Goal: Task Accomplishment & Management: Manage account settings

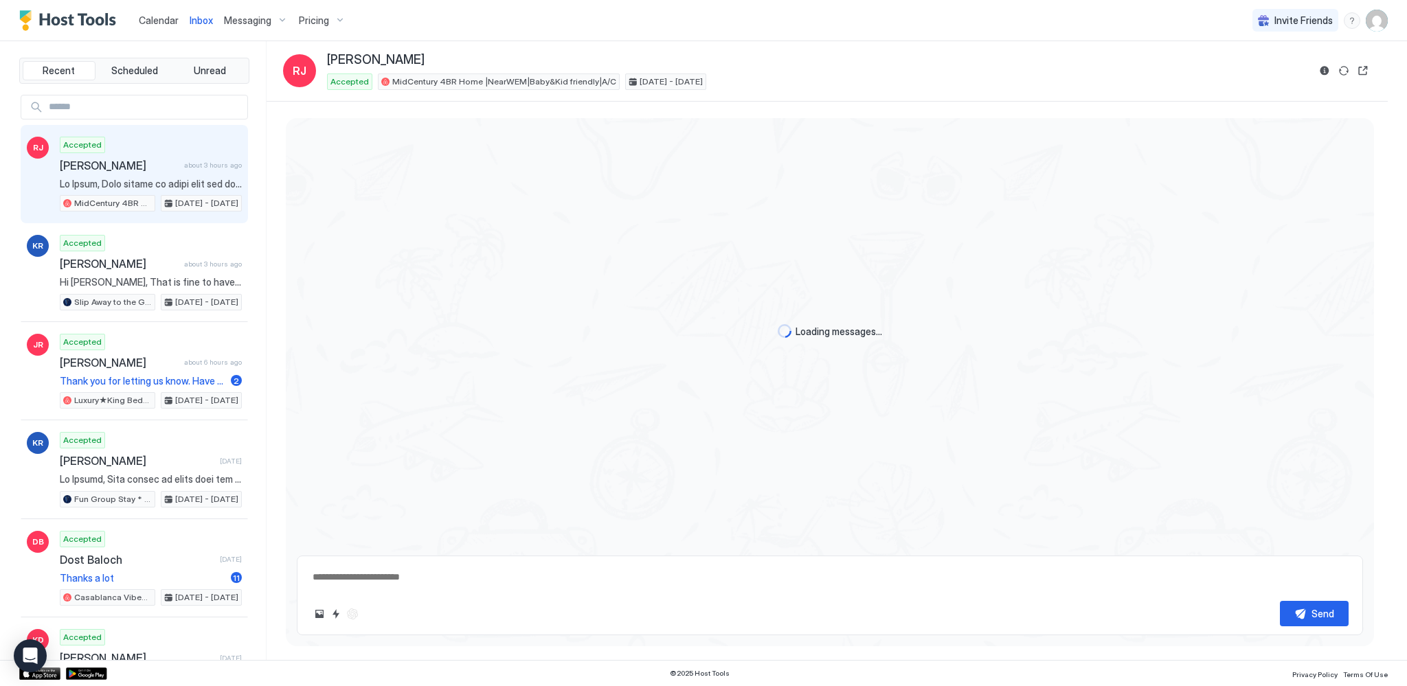
scroll to position [896, 0]
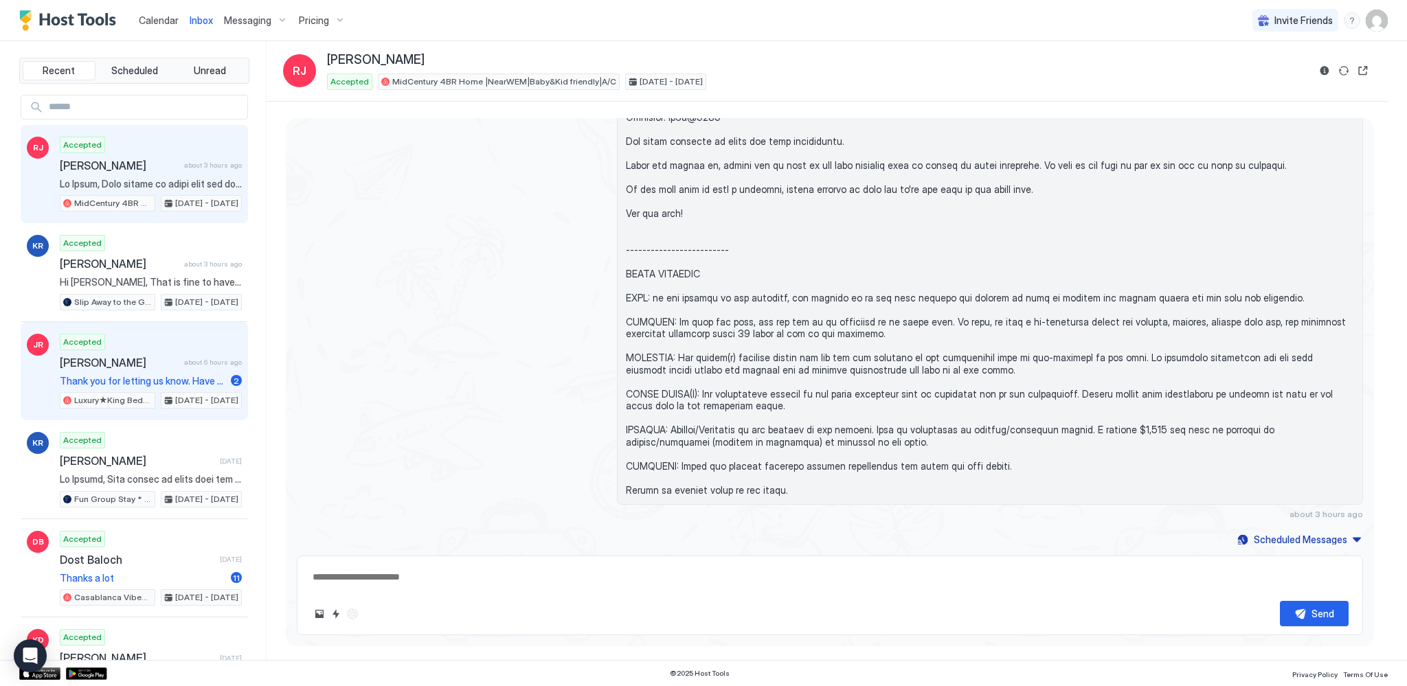
click at [139, 375] on span "Thank you for letting us know. Have a great day" at bounding box center [143, 381] width 166 height 12
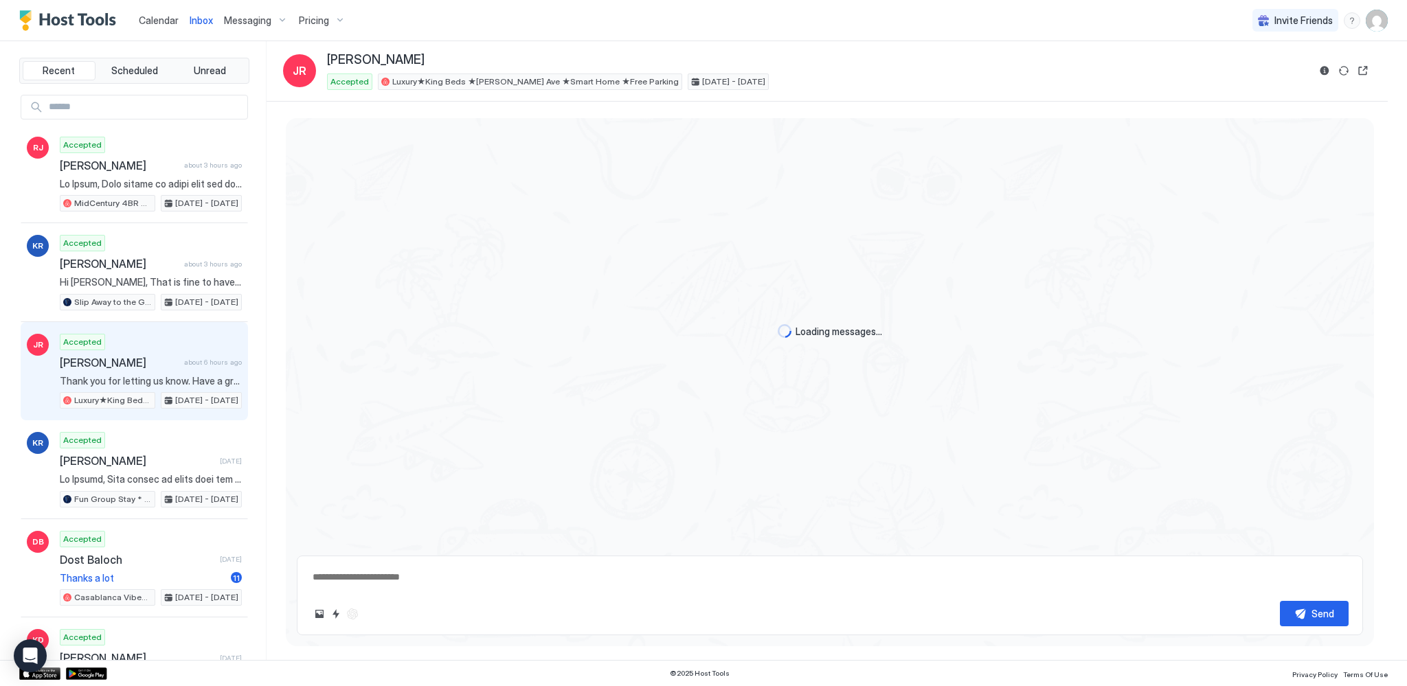
scroll to position [599, 0]
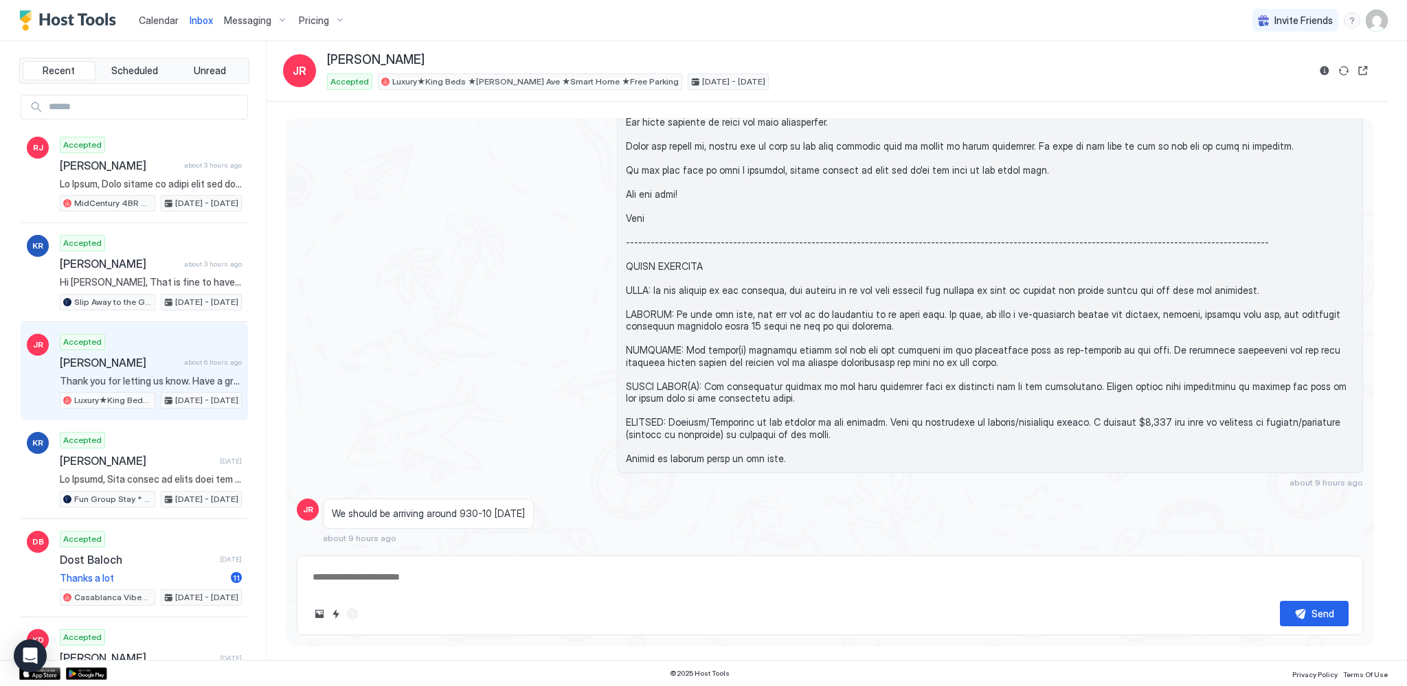
type textarea "*"
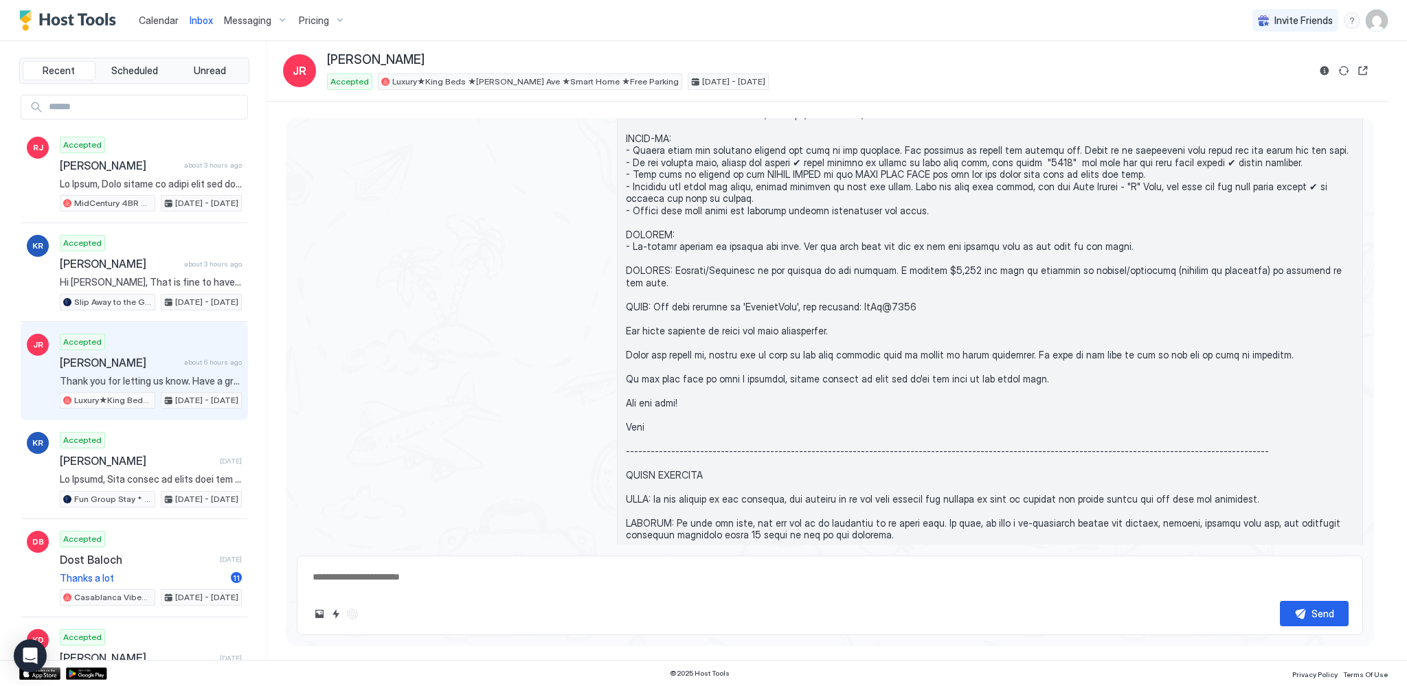
scroll to position [183, 0]
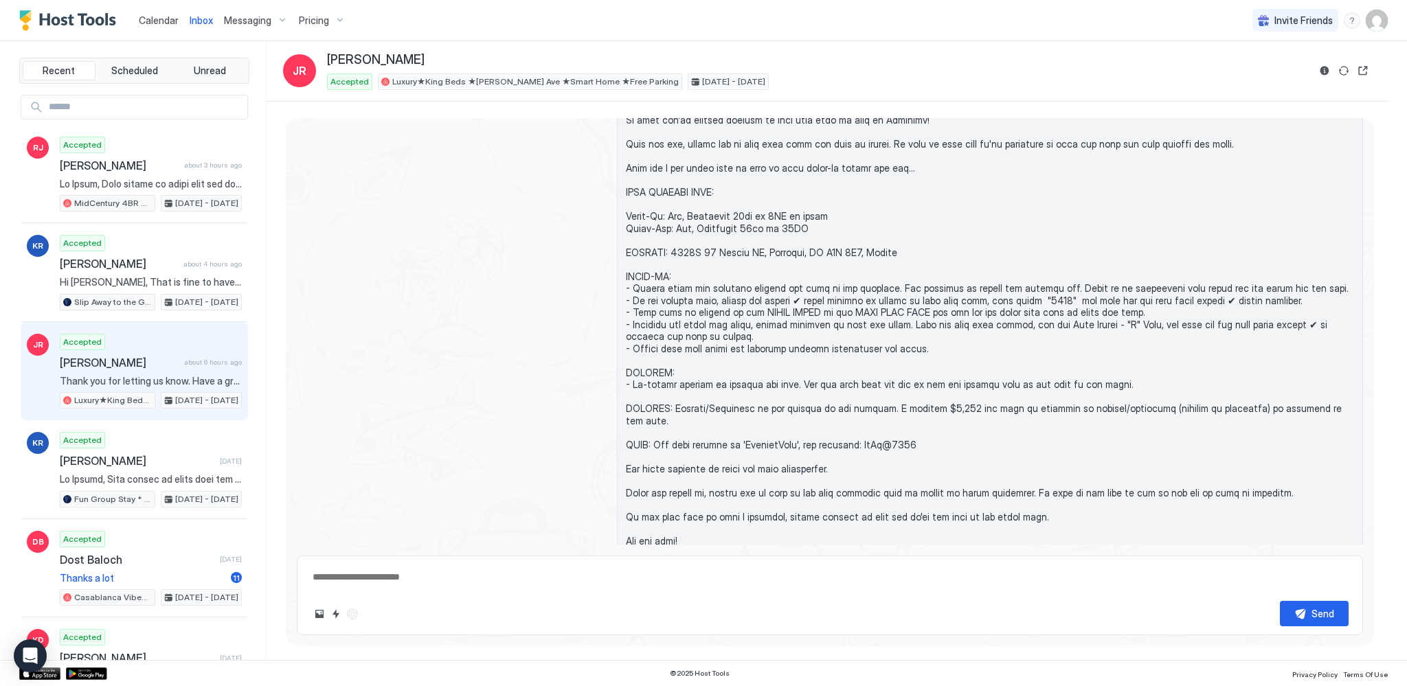
click at [257, 17] on span "Messaging" at bounding box center [247, 20] width 47 height 12
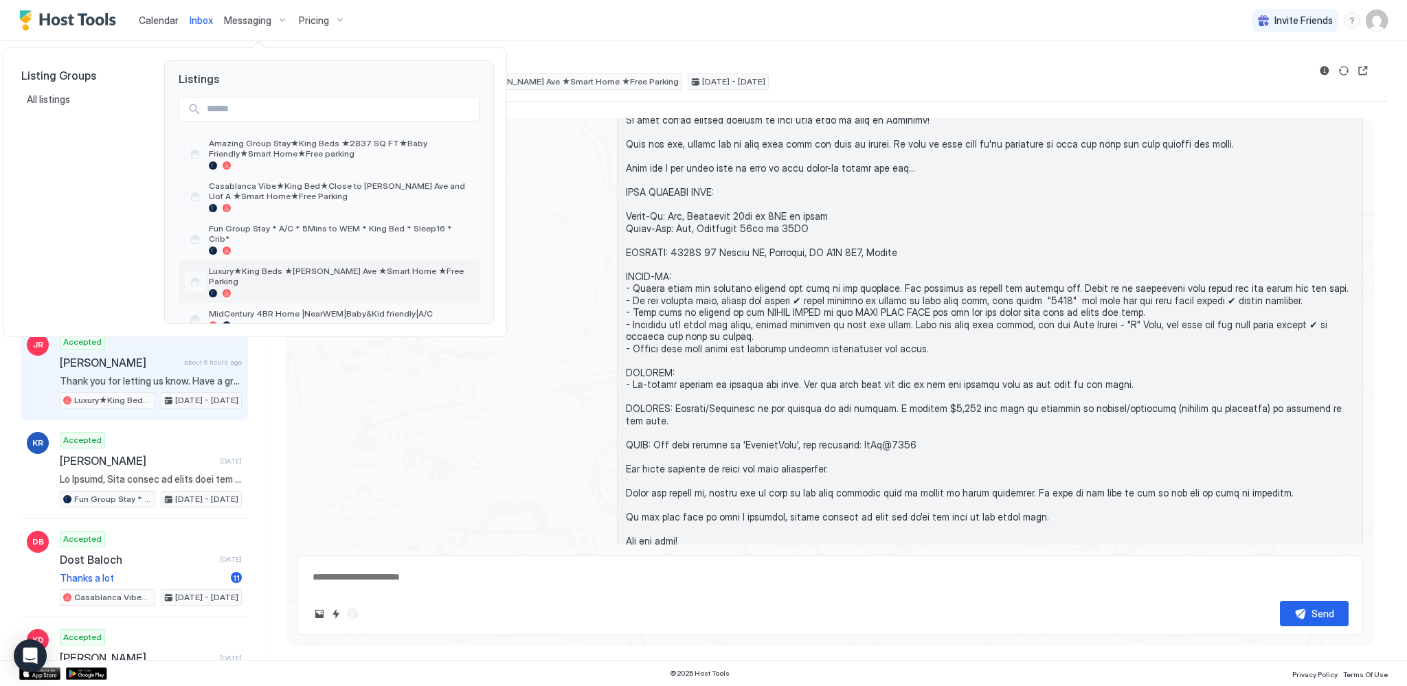
scroll to position [49, 0]
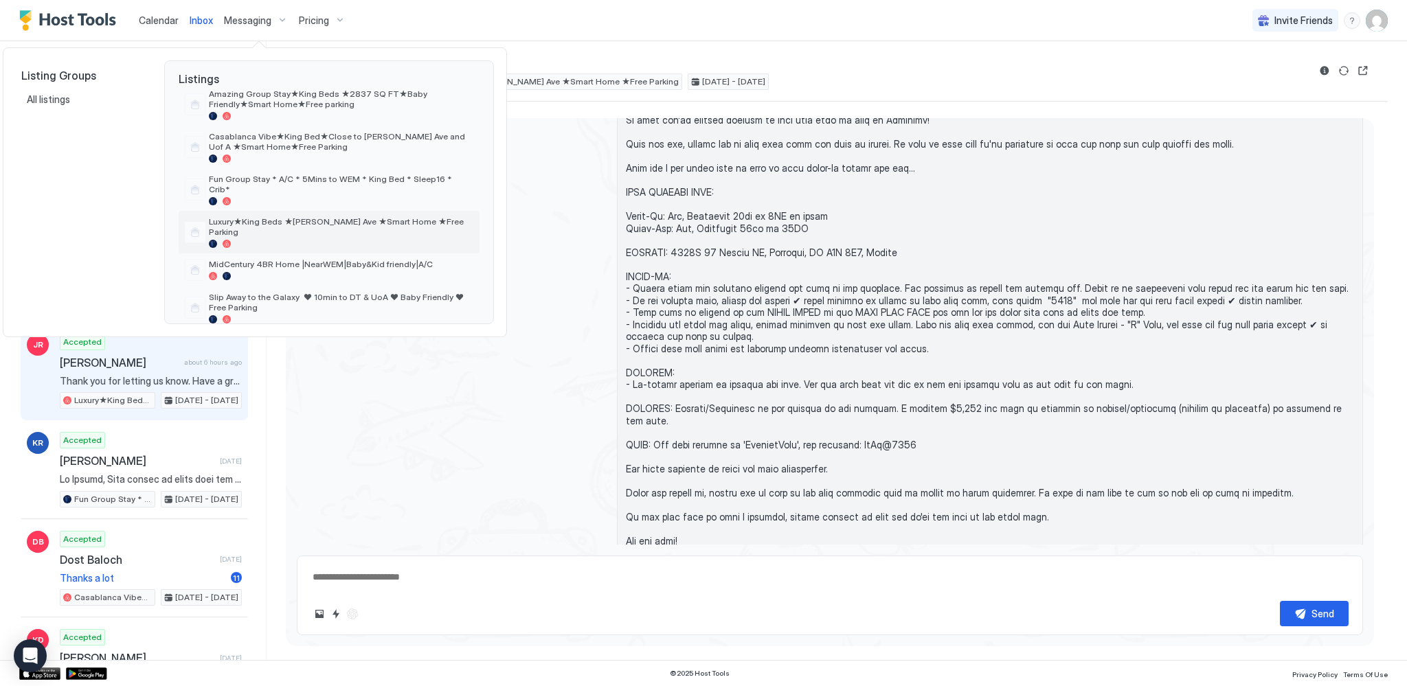
click at [309, 220] on div "Luxury★King Beds ★[PERSON_NAME] Ave ★Smart Home ★Free Parking" at bounding box center [341, 232] width 265 height 32
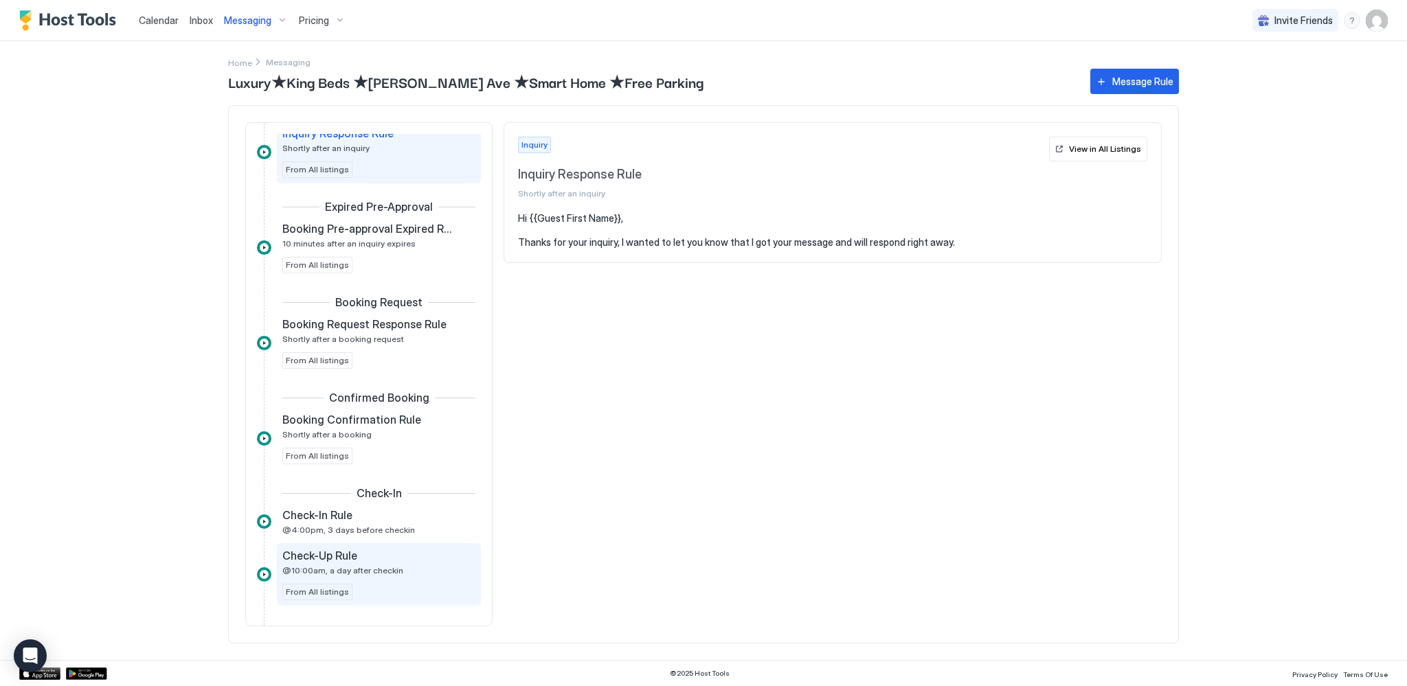
scroll to position [69, 0]
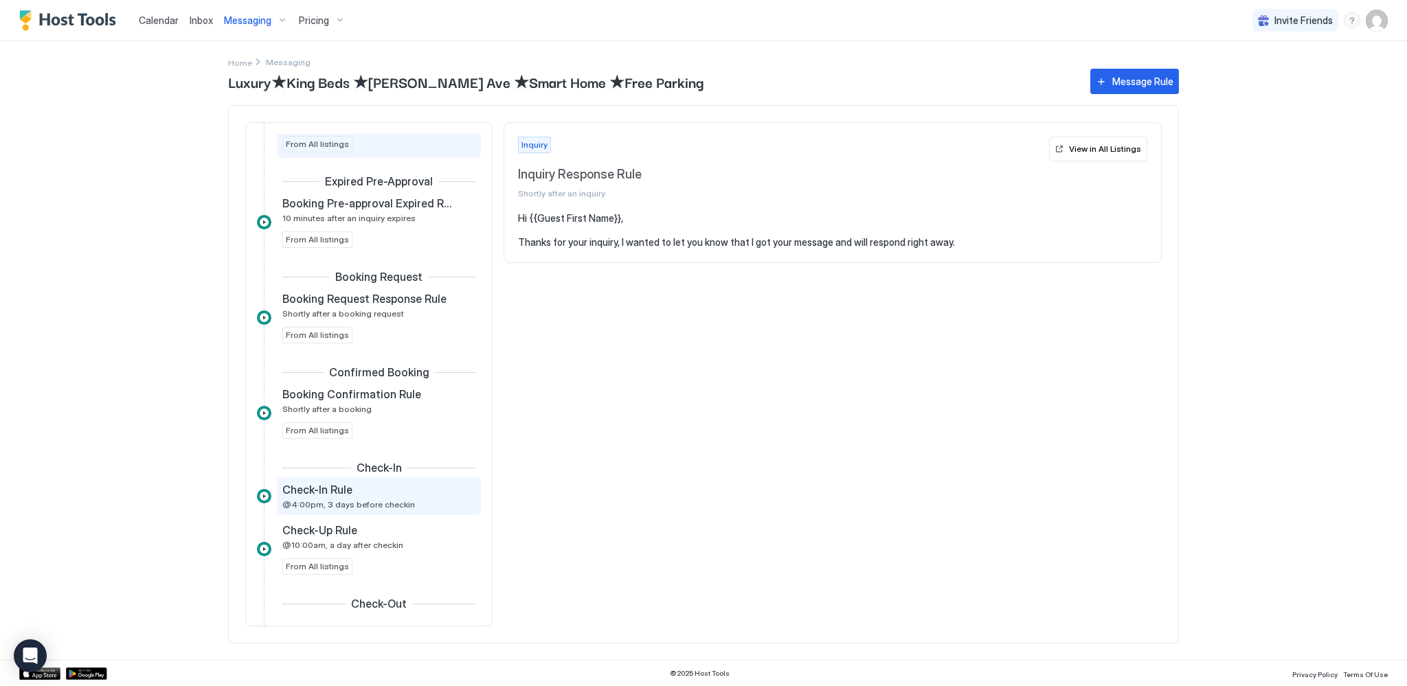
click at [361, 502] on span "@4:00pm, 3 days before checkin" at bounding box center [348, 504] width 133 height 10
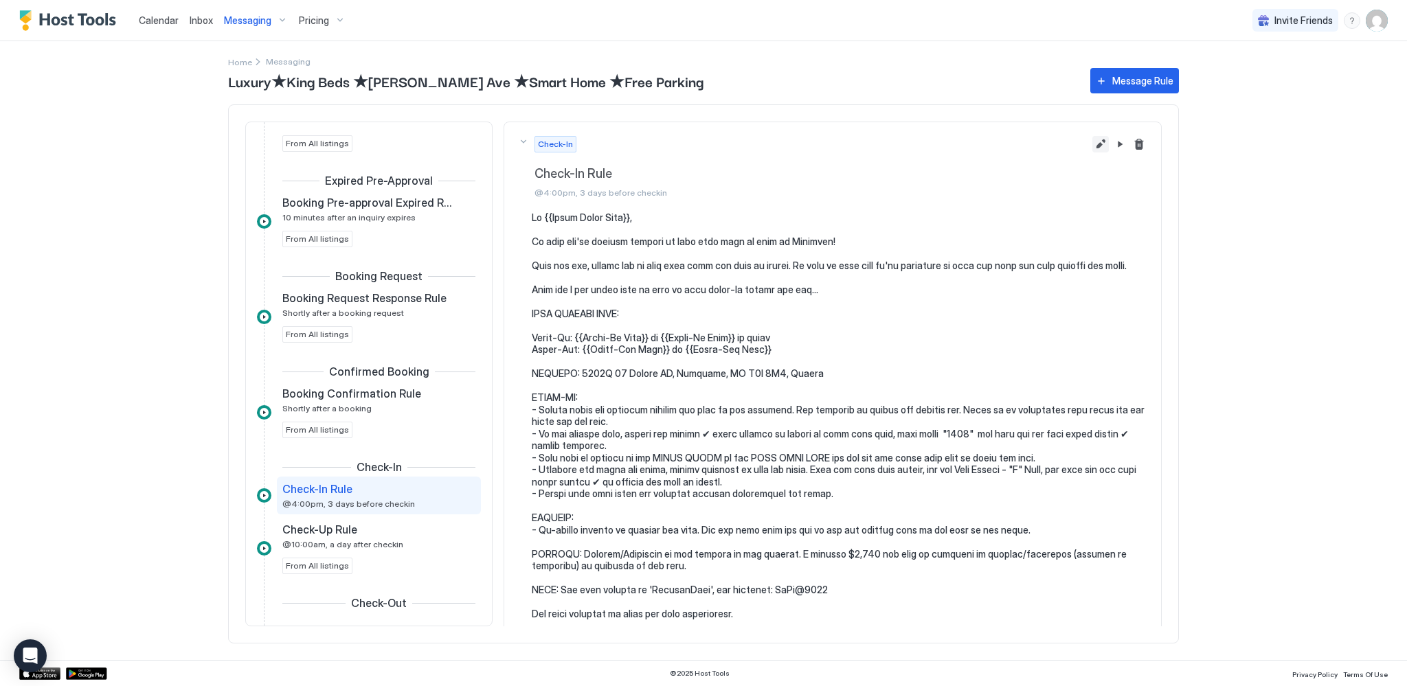
click at [1092, 140] on button "Edit message rule" at bounding box center [1100, 144] width 16 height 16
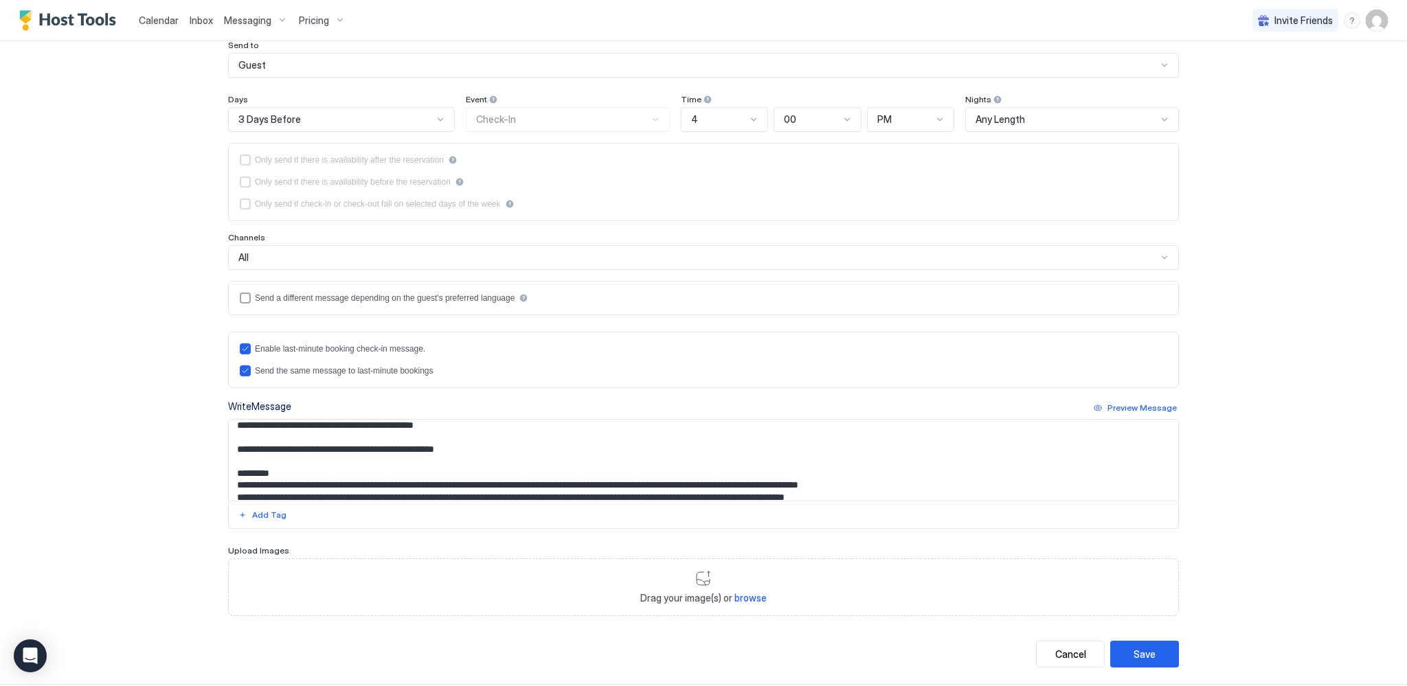
scroll to position [138, 0]
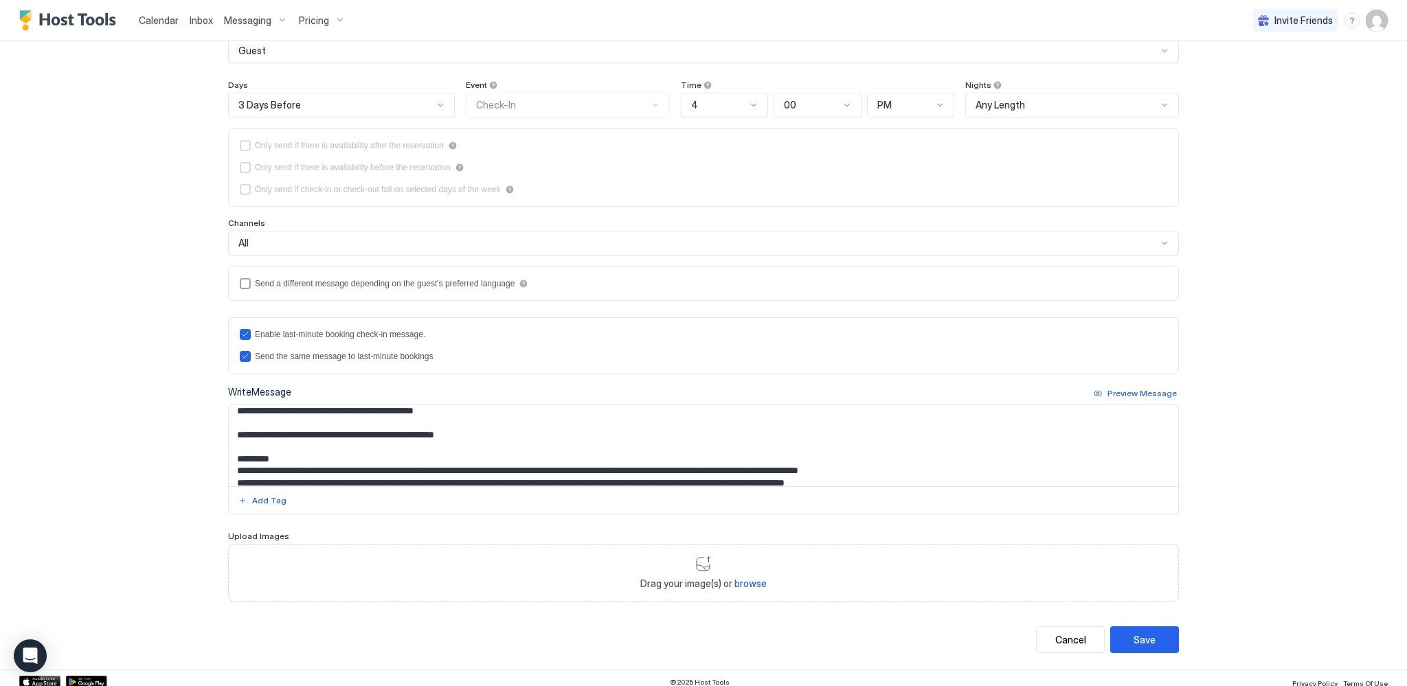
click at [647, 478] on textarea "Input Field" at bounding box center [703, 445] width 949 height 81
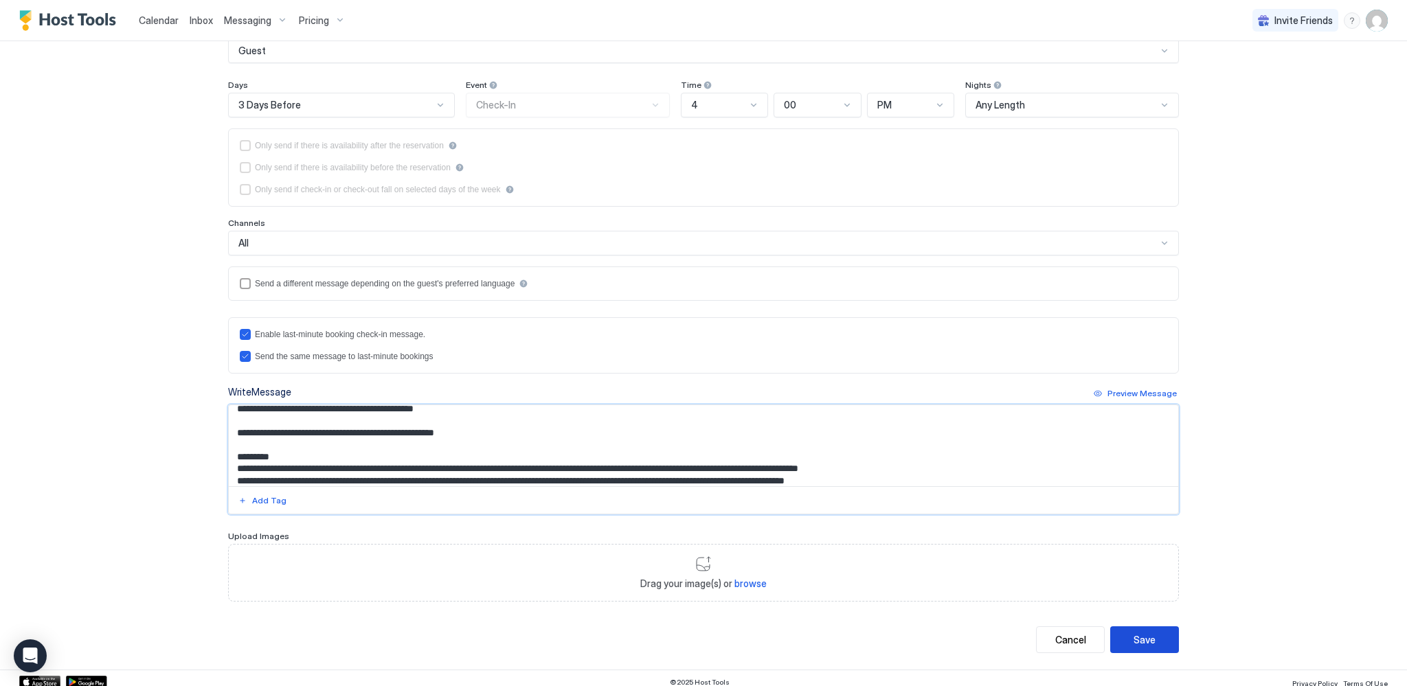
type textarea "**********"
click at [1155, 635] on button "Save" at bounding box center [1144, 640] width 69 height 27
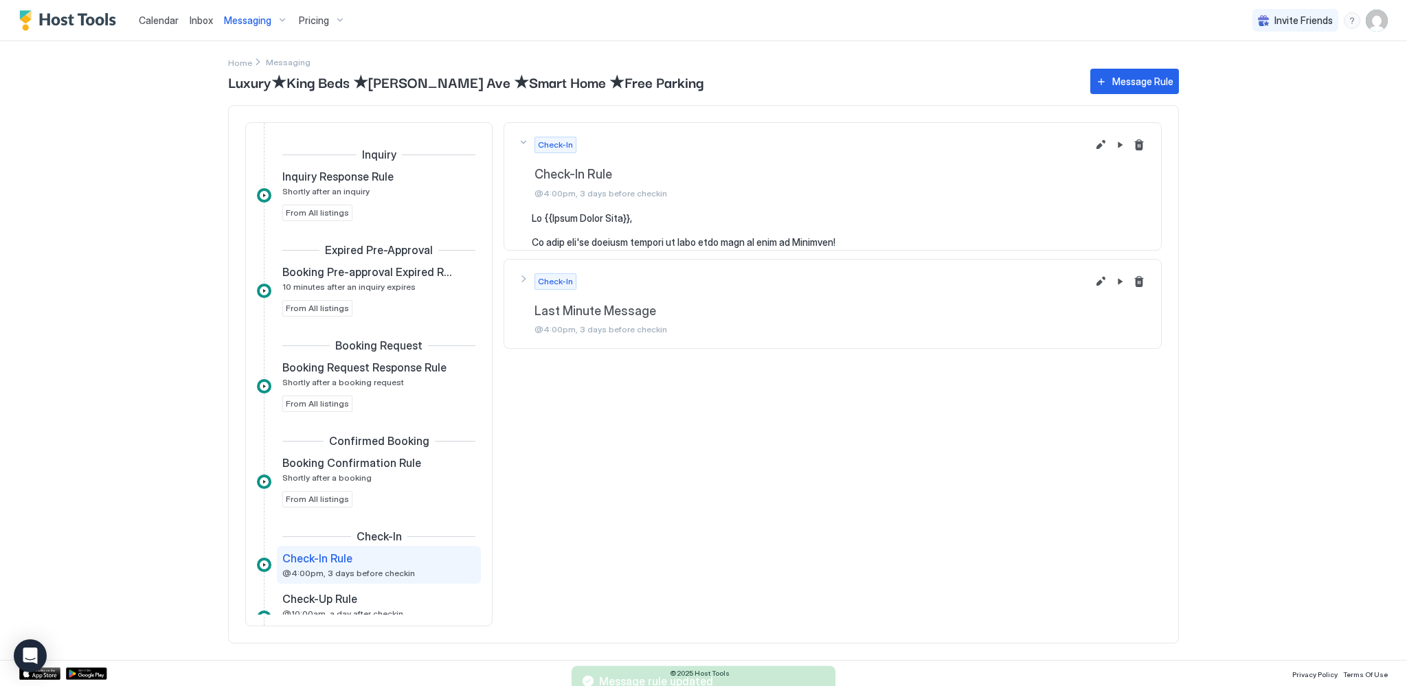
scroll to position [190, 0]
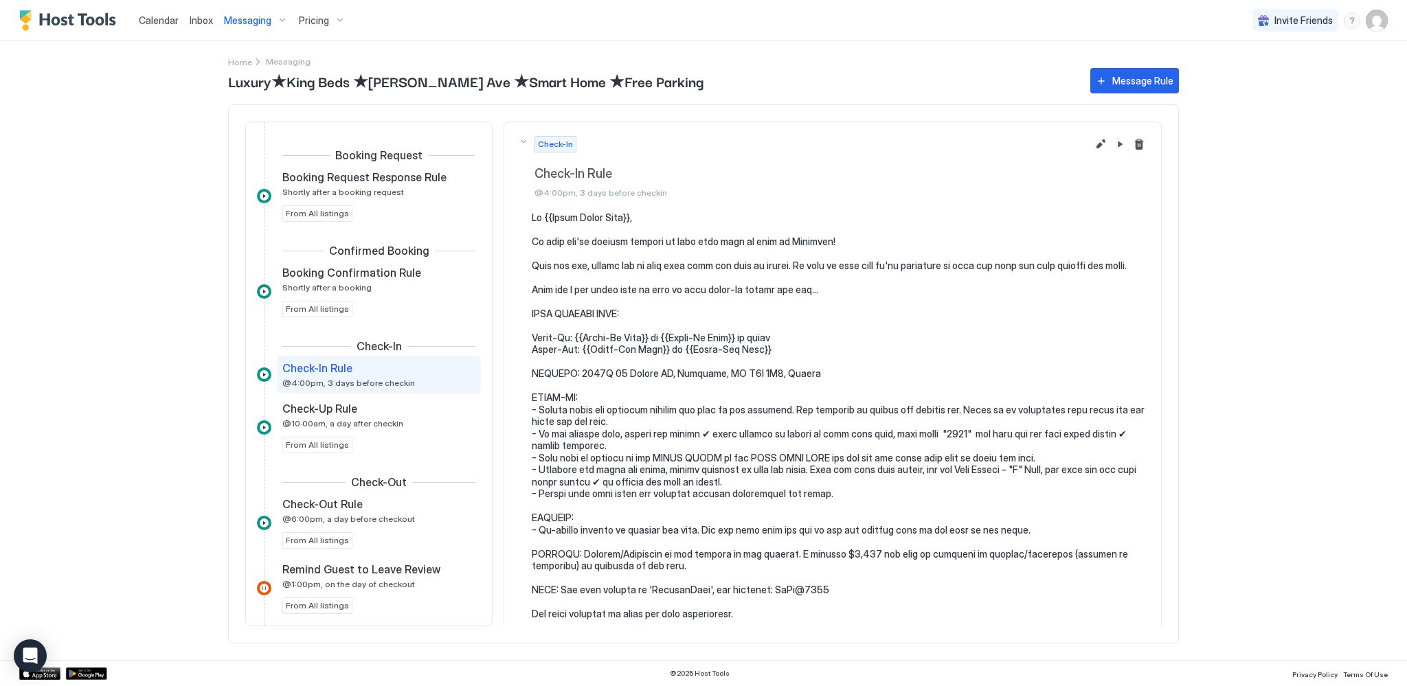
click at [150, 25] on span "Calendar" at bounding box center [159, 20] width 40 height 12
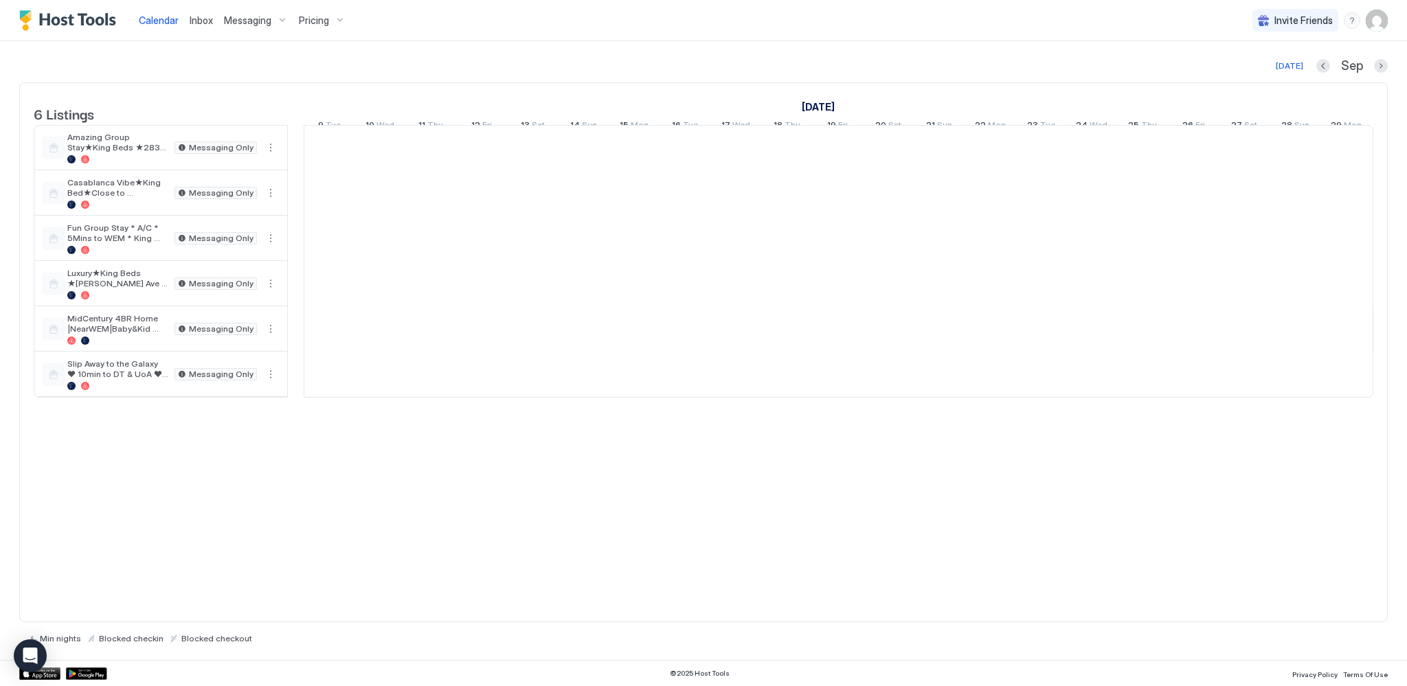
scroll to position [0, 763]
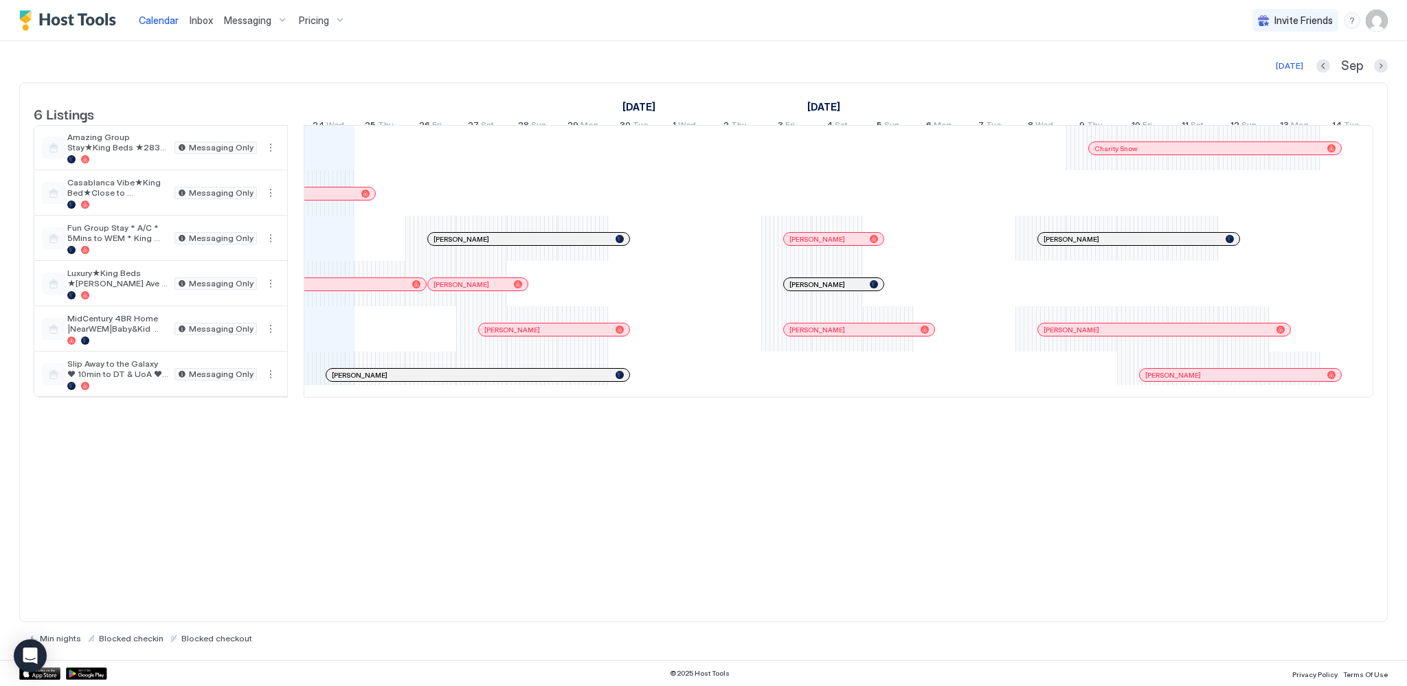
click at [246, 22] on span "Messaging" at bounding box center [247, 20] width 47 height 12
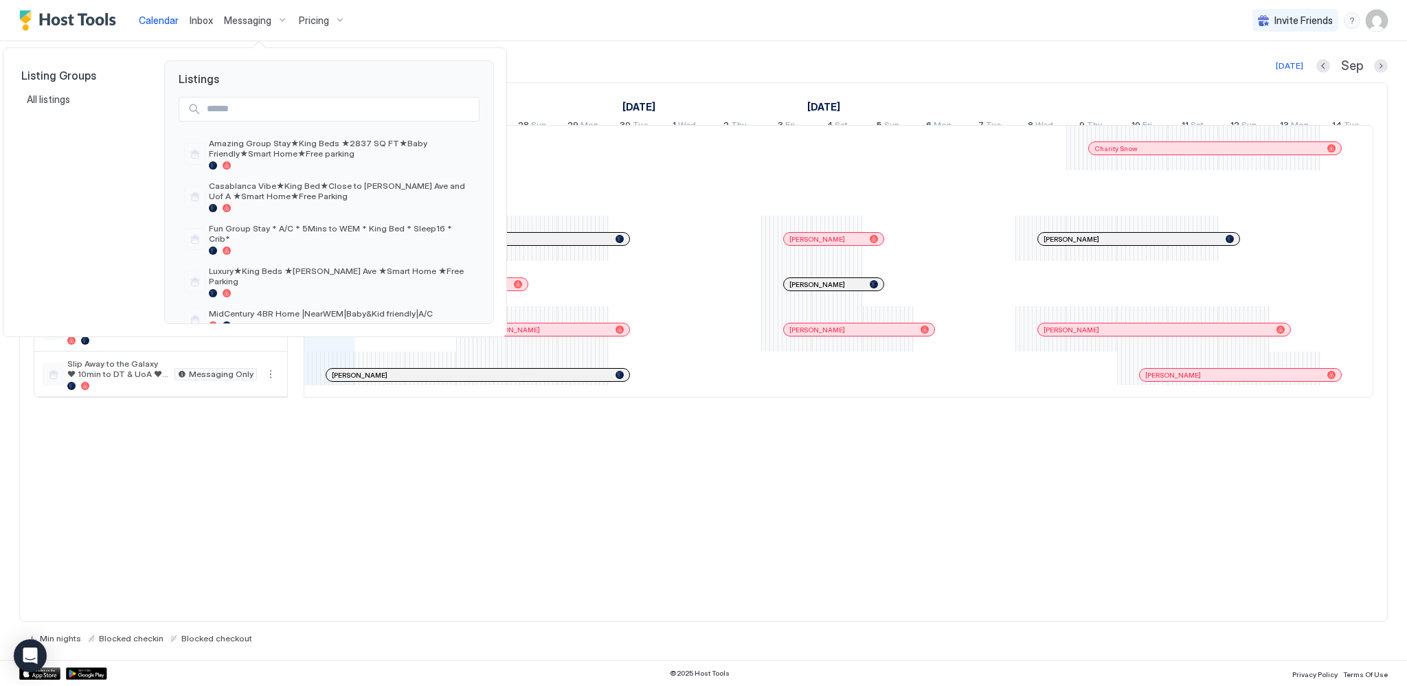
click at [199, 19] on div at bounding box center [703, 343] width 1407 height 686
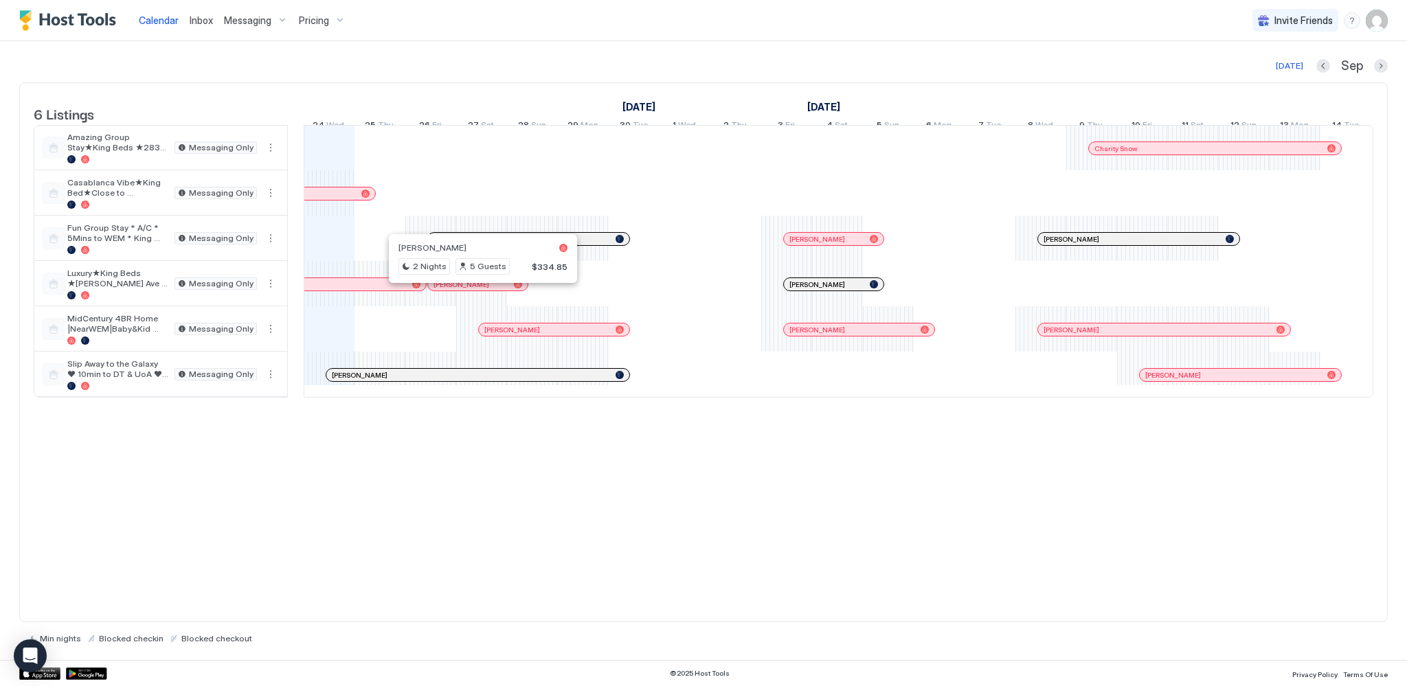
click at [477, 290] on div at bounding box center [478, 284] width 11 height 11
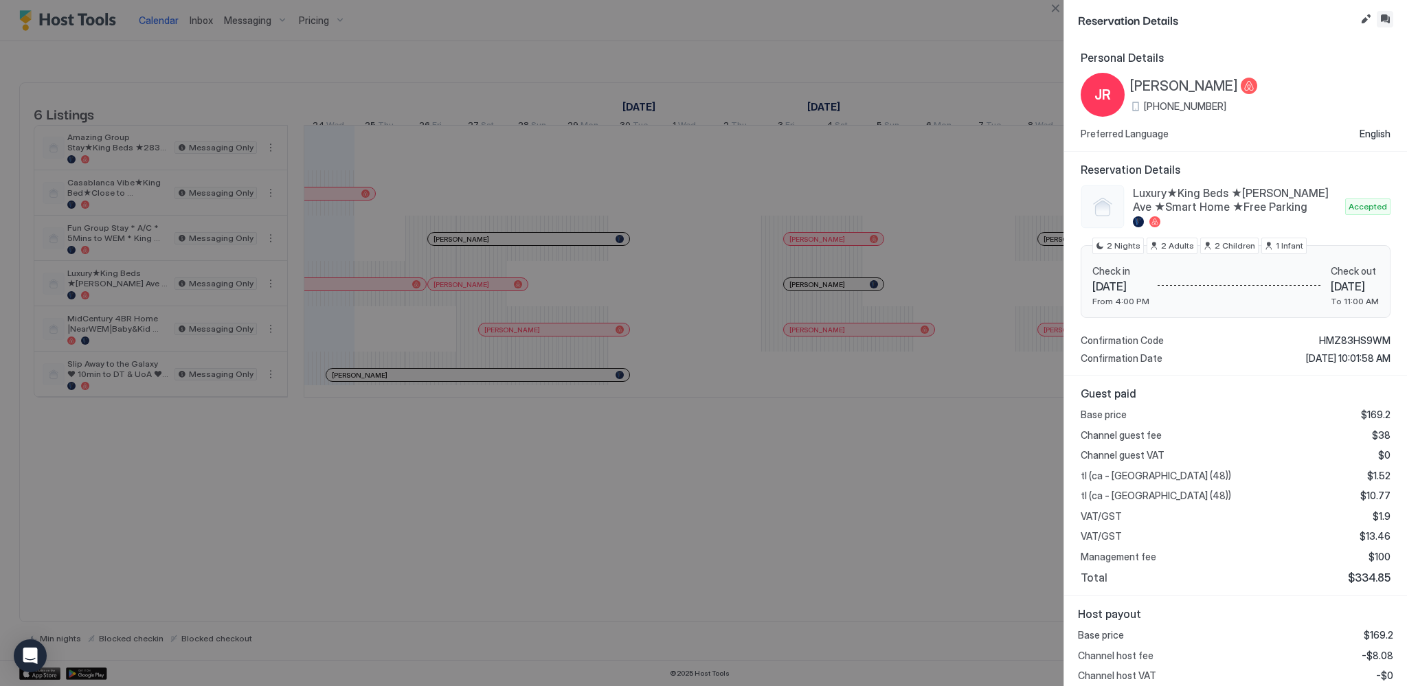
click at [1386, 17] on button "Inbox" at bounding box center [1385, 19] width 16 height 16
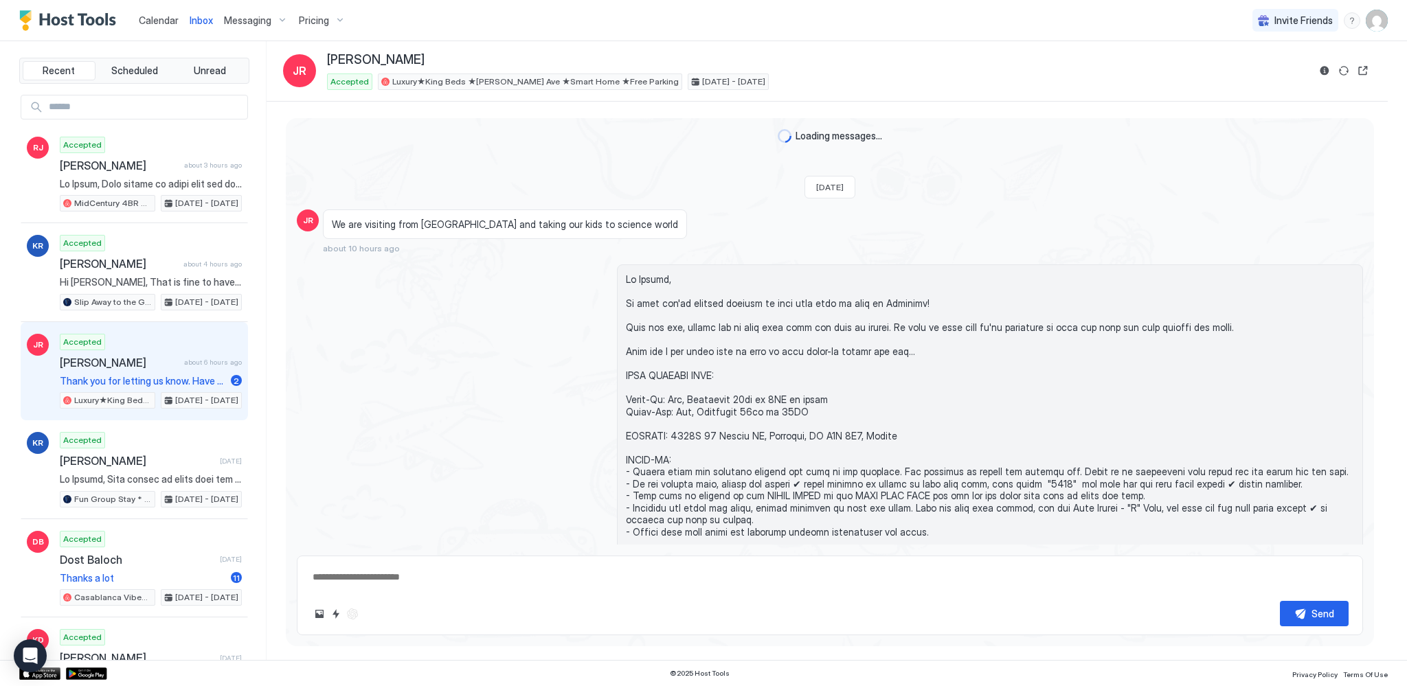
scroll to position [599, 0]
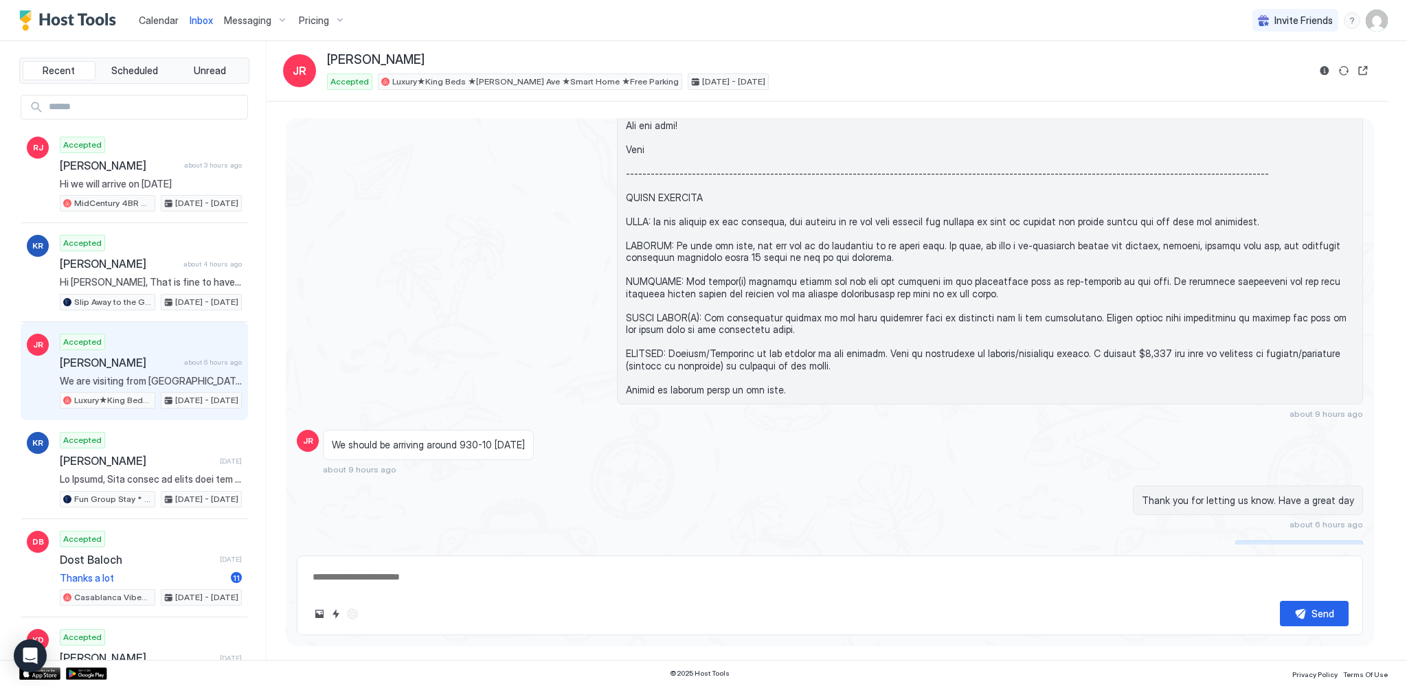
click at [1345, 541] on button "Scheduled Messages" at bounding box center [1299, 550] width 128 height 19
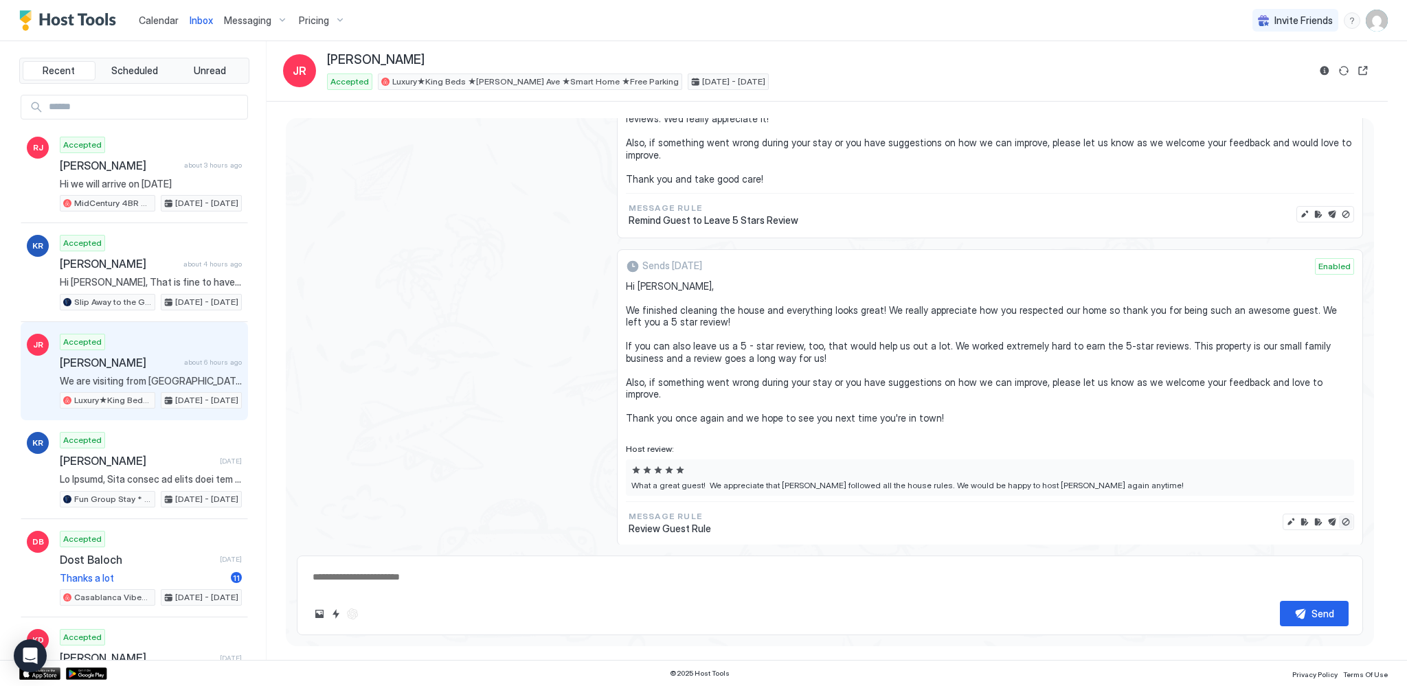
click at [1339, 515] on button "Disable message & review" at bounding box center [1346, 522] width 14 height 14
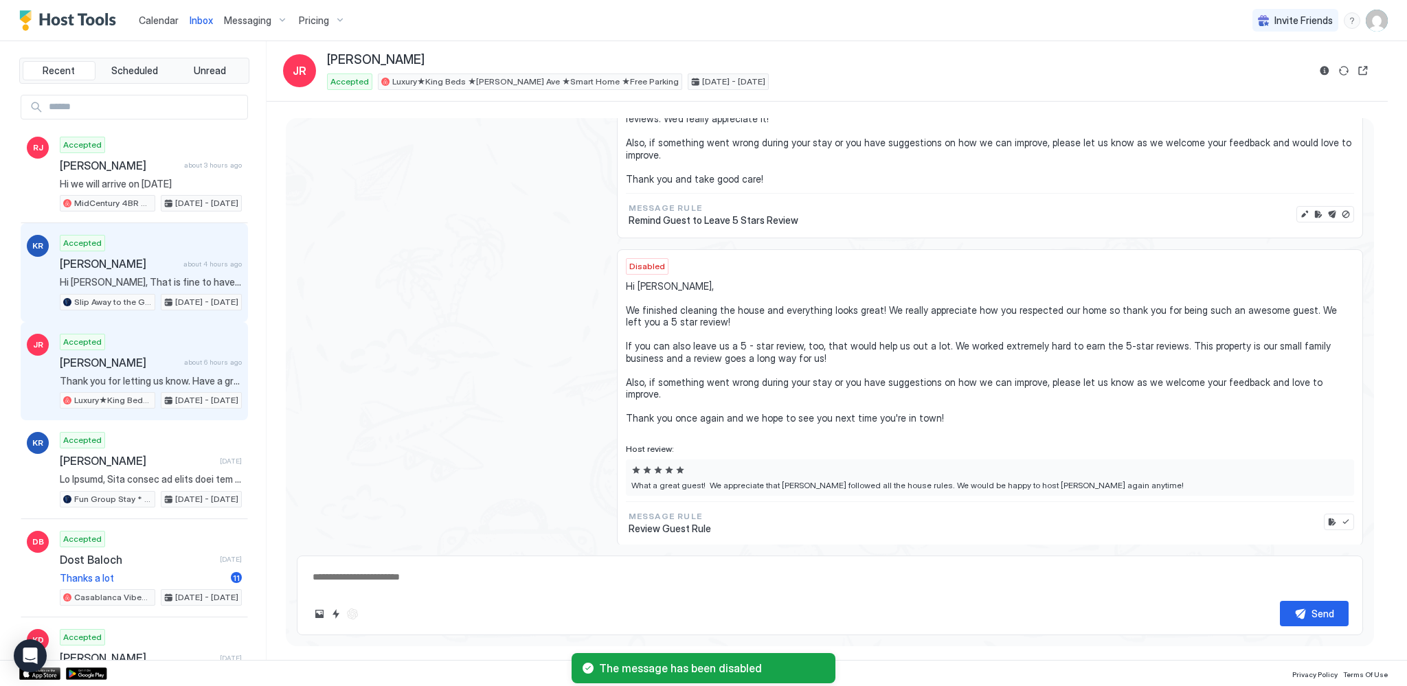
click at [142, 266] on span "[PERSON_NAME]" at bounding box center [119, 264] width 118 height 14
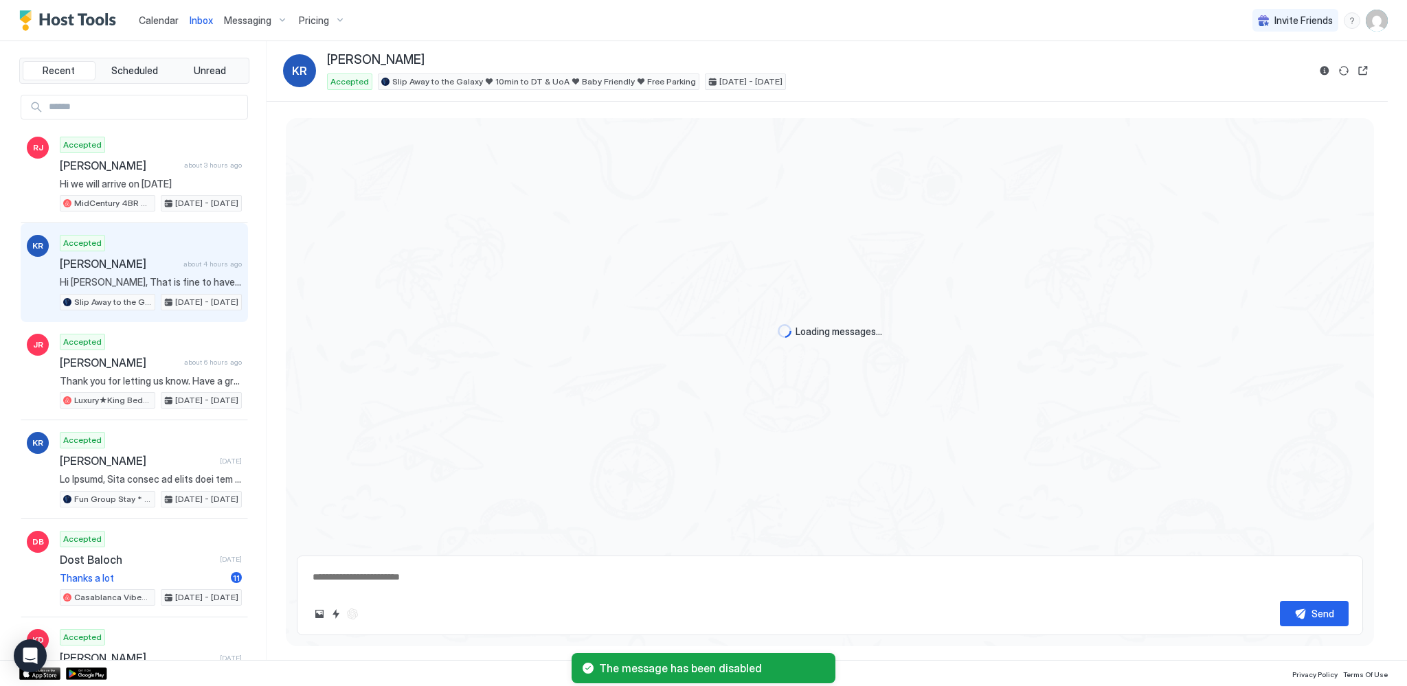
scroll to position [1929, 0]
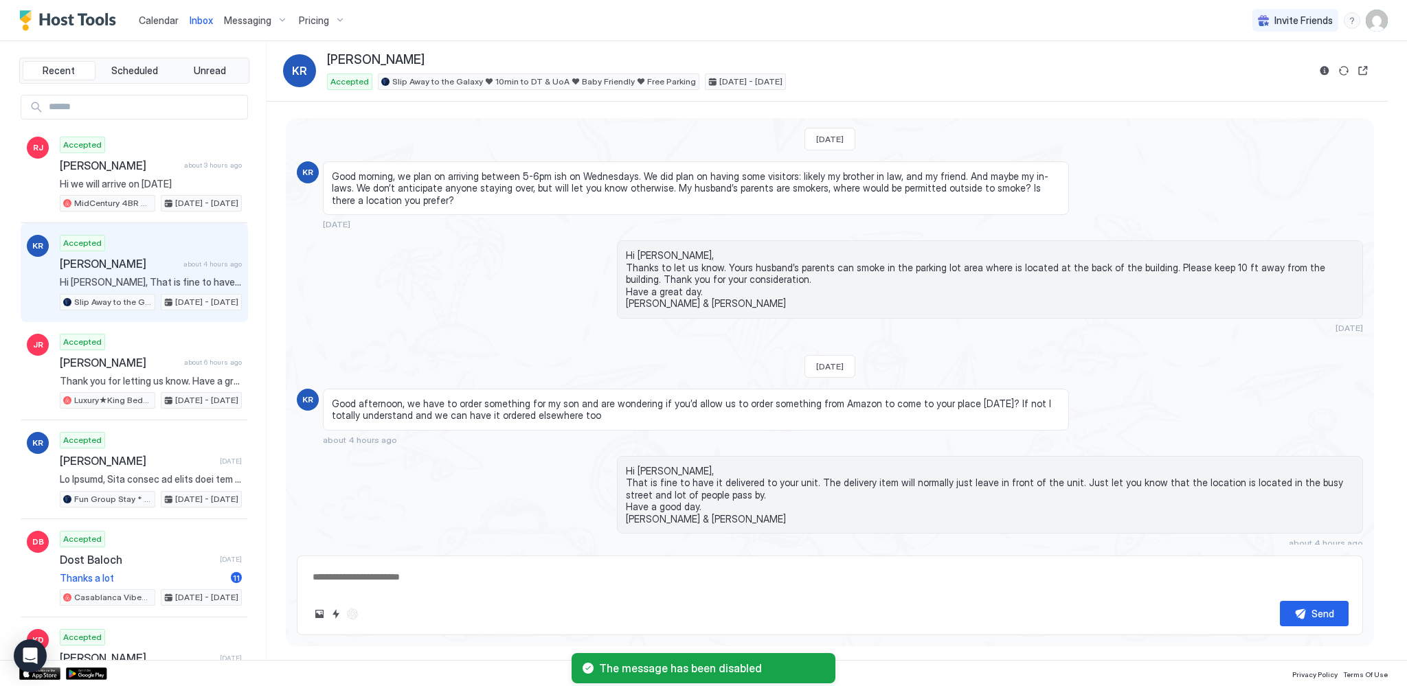
click at [1318, 561] on div "Scheduled Messages" at bounding box center [1300, 568] width 93 height 14
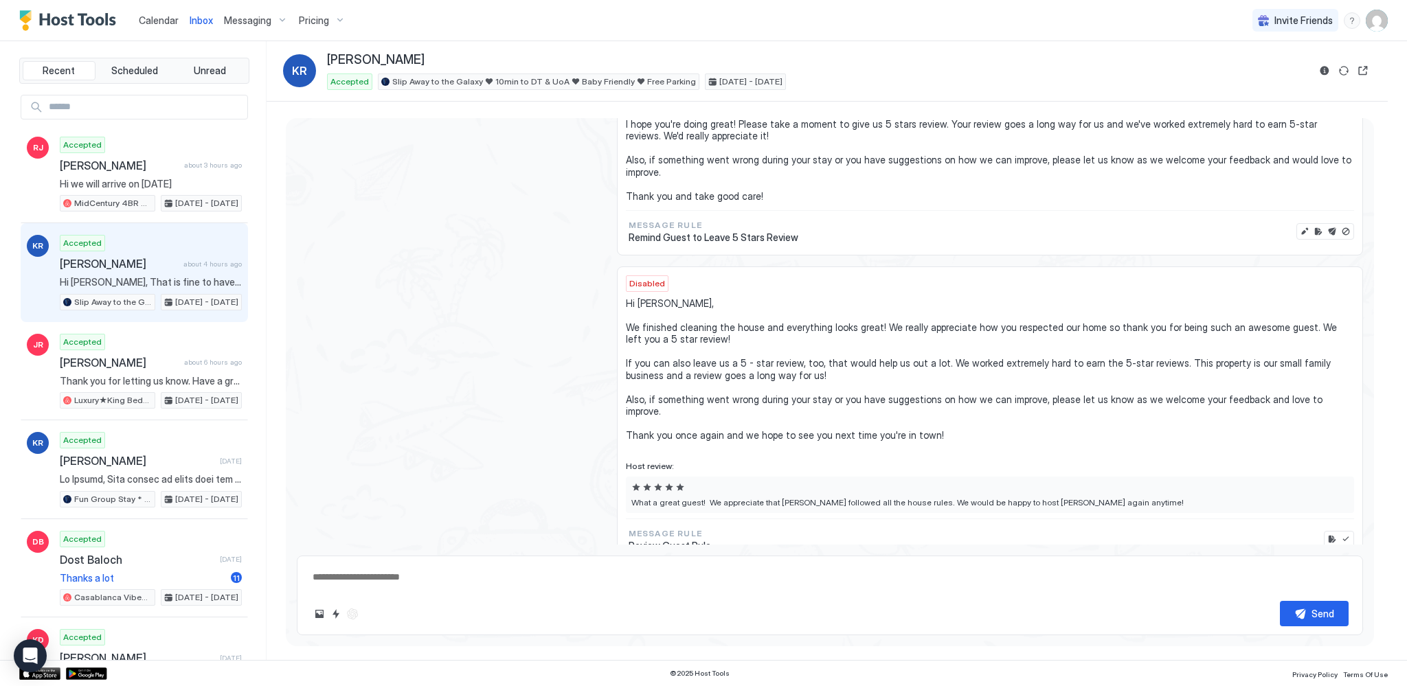
click at [155, 21] on span "Calendar" at bounding box center [159, 20] width 40 height 12
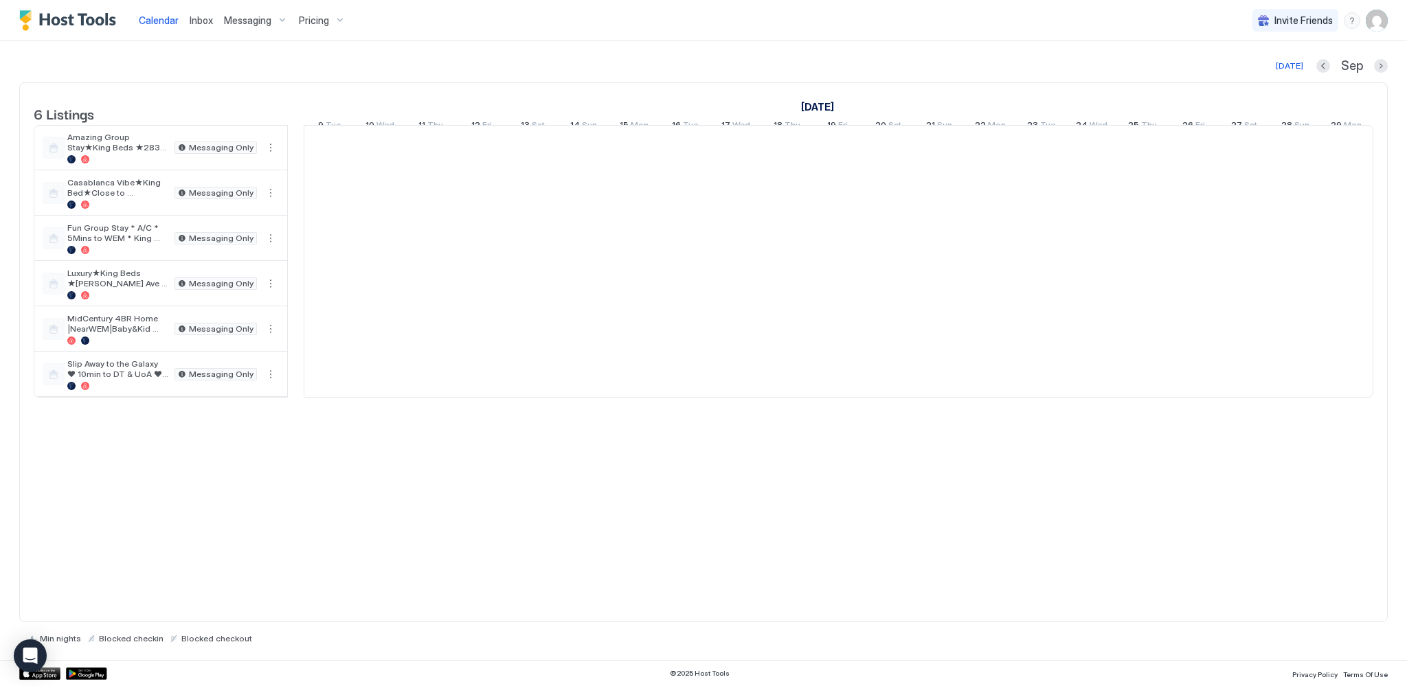
scroll to position [0, 763]
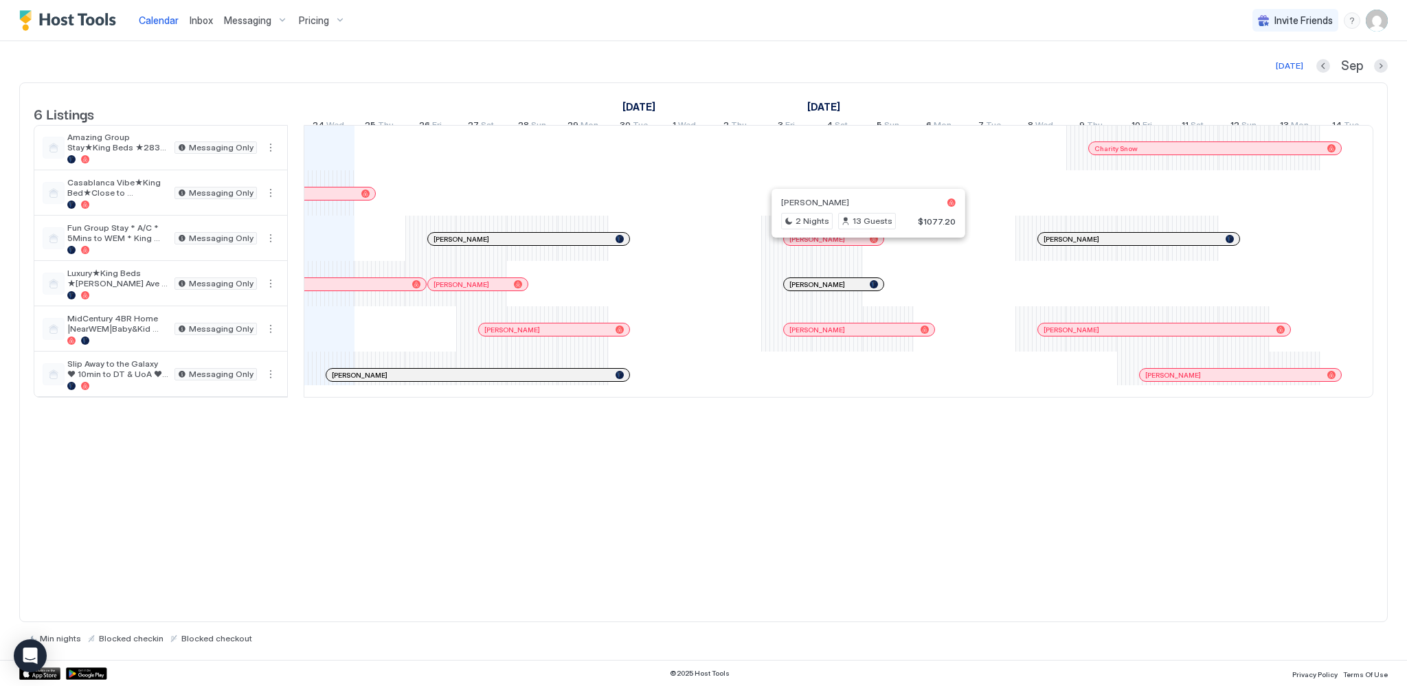
click at [862, 245] on div at bounding box center [862, 239] width 11 height 11
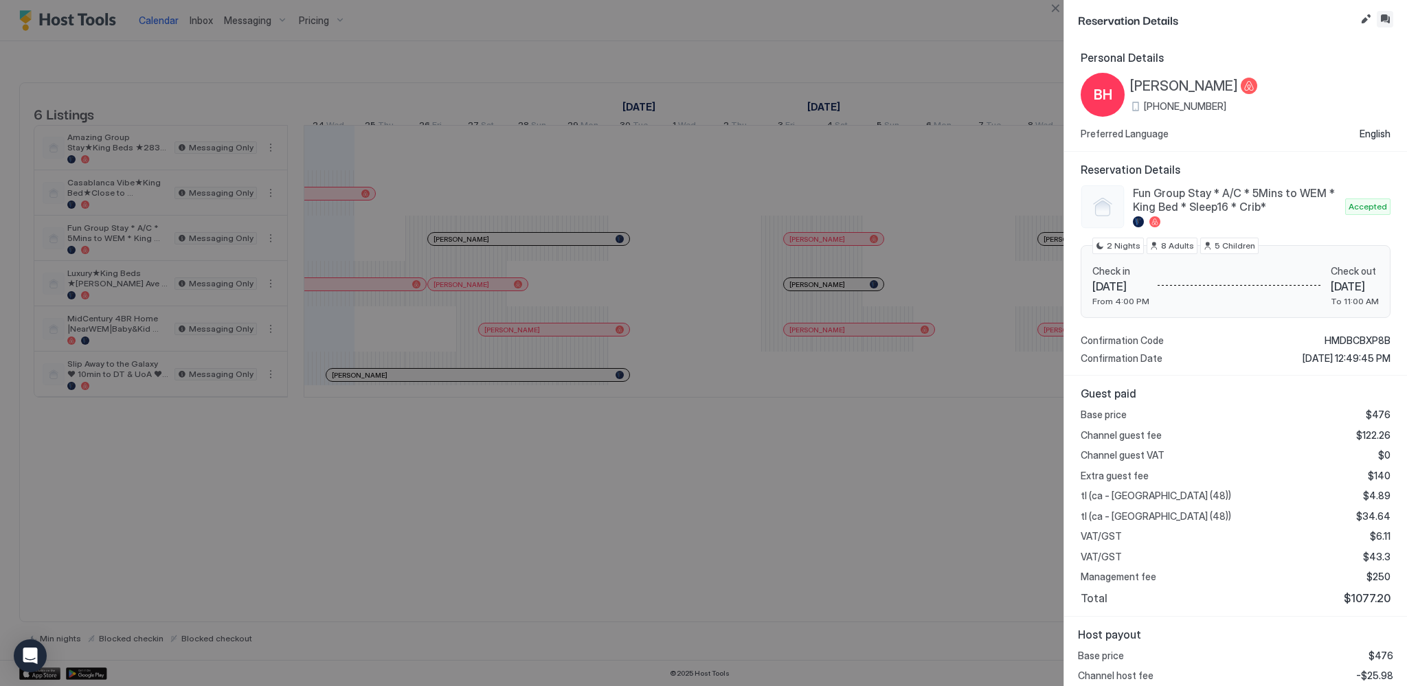
click at [1385, 18] on button "Inbox" at bounding box center [1385, 19] width 16 height 16
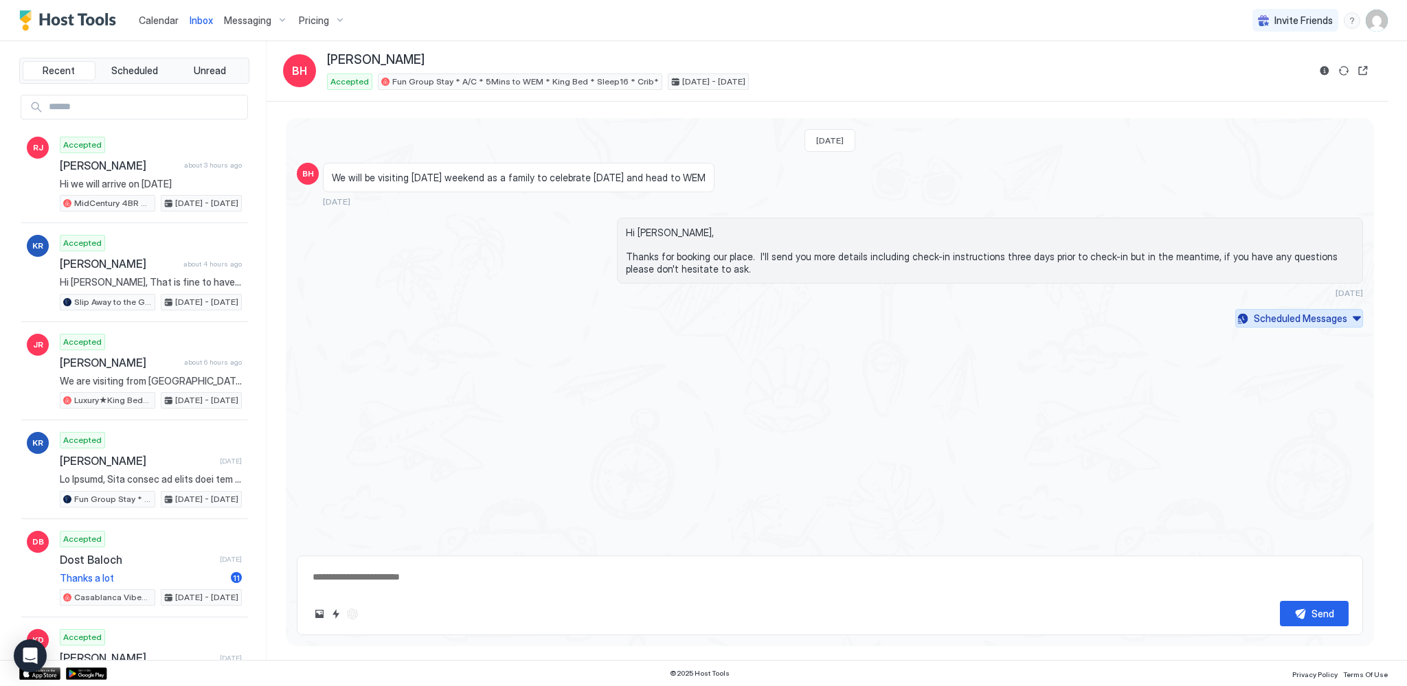
click at [1322, 315] on div "Scheduled Messages" at bounding box center [1300, 318] width 93 height 14
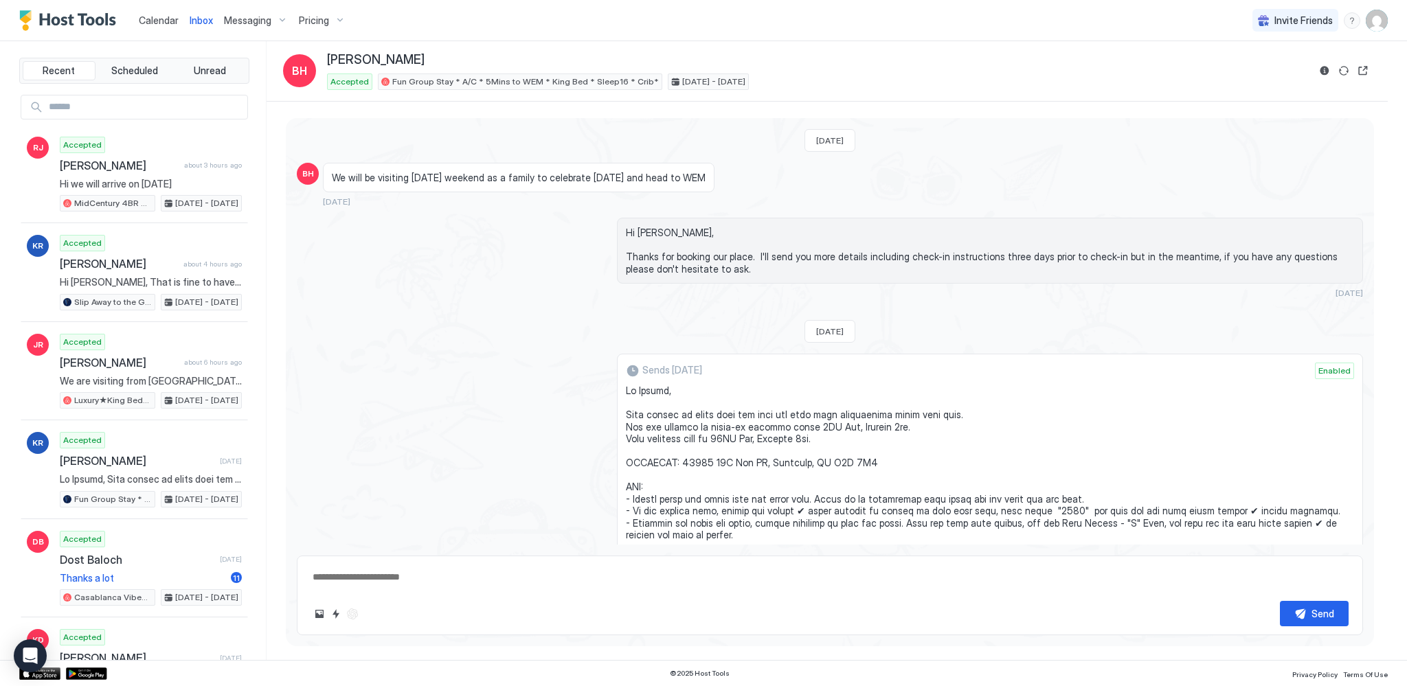
scroll to position [1561, 0]
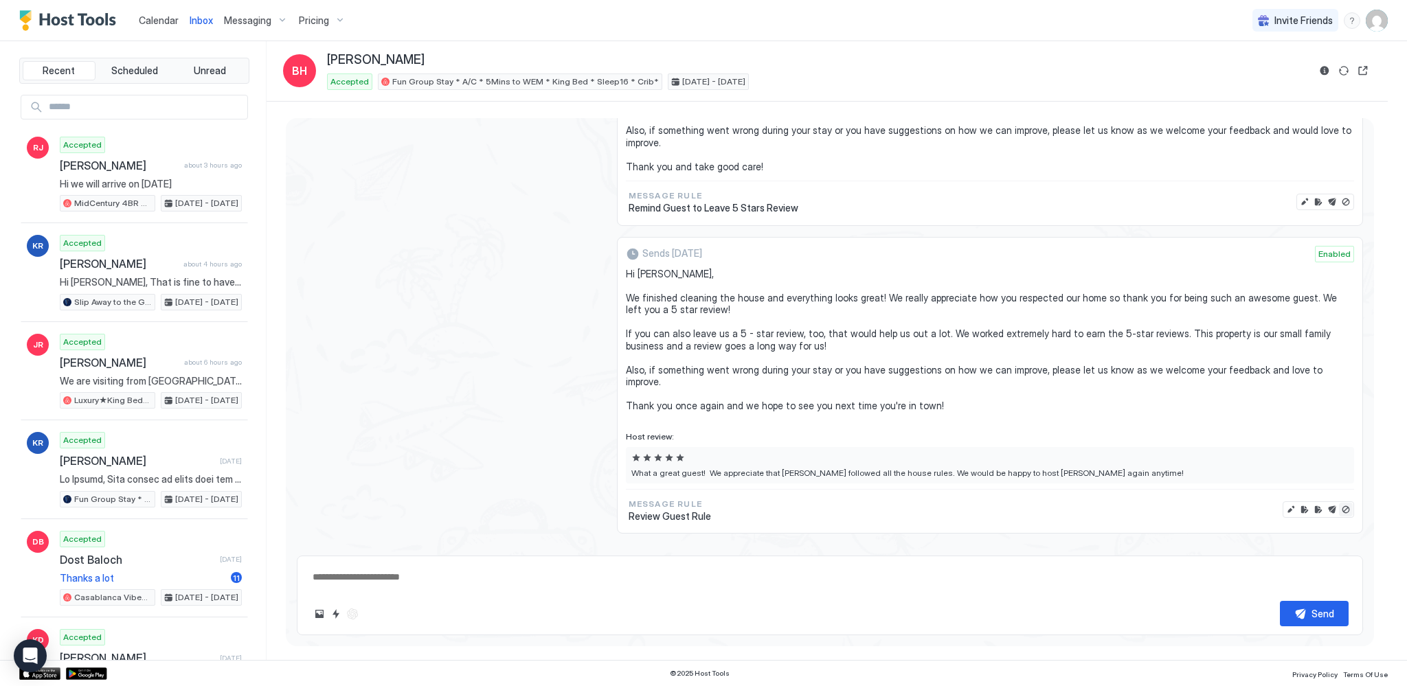
click at [1339, 503] on button "Disable message & review" at bounding box center [1346, 510] width 14 height 14
type textarea "*"
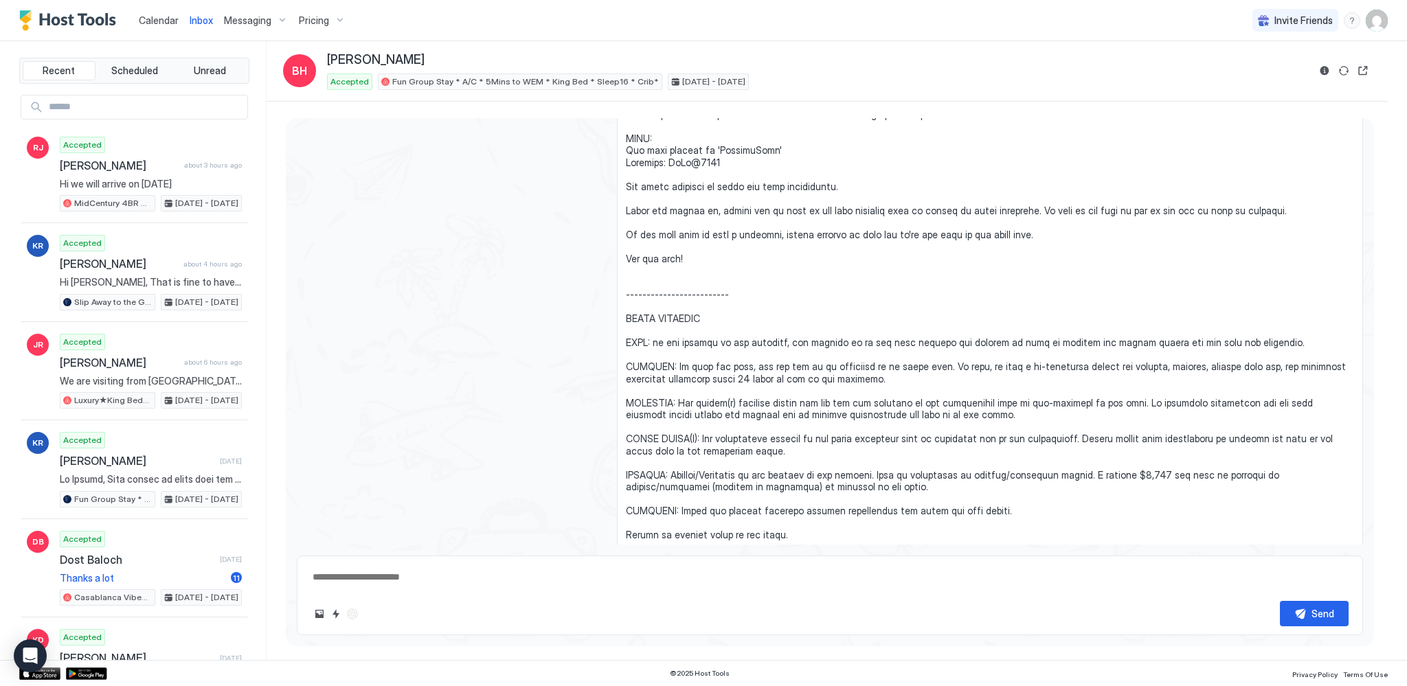
scroll to position [522, 0]
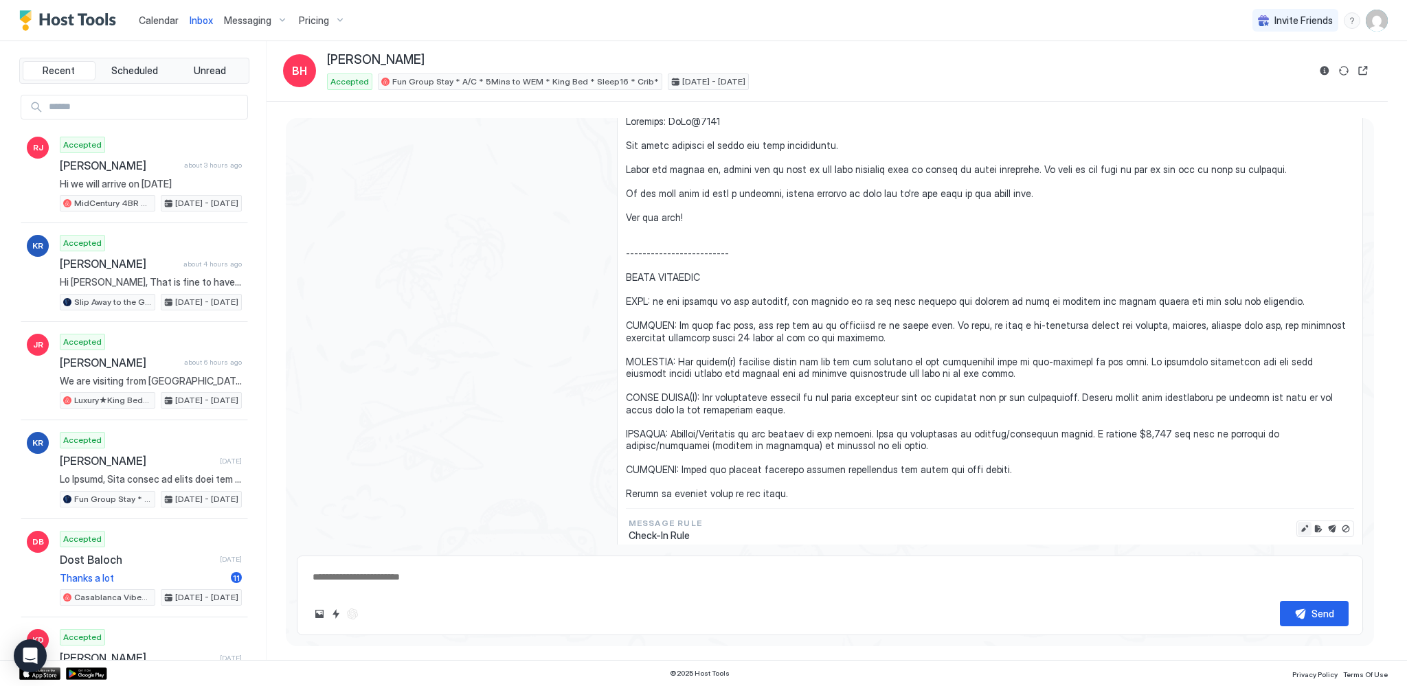
drag, startPoint x: 1293, startPoint y: 527, endPoint x: 1140, endPoint y: 433, distance: 179.2
click at [1298, 527] on button "Edit message" at bounding box center [1305, 529] width 14 height 14
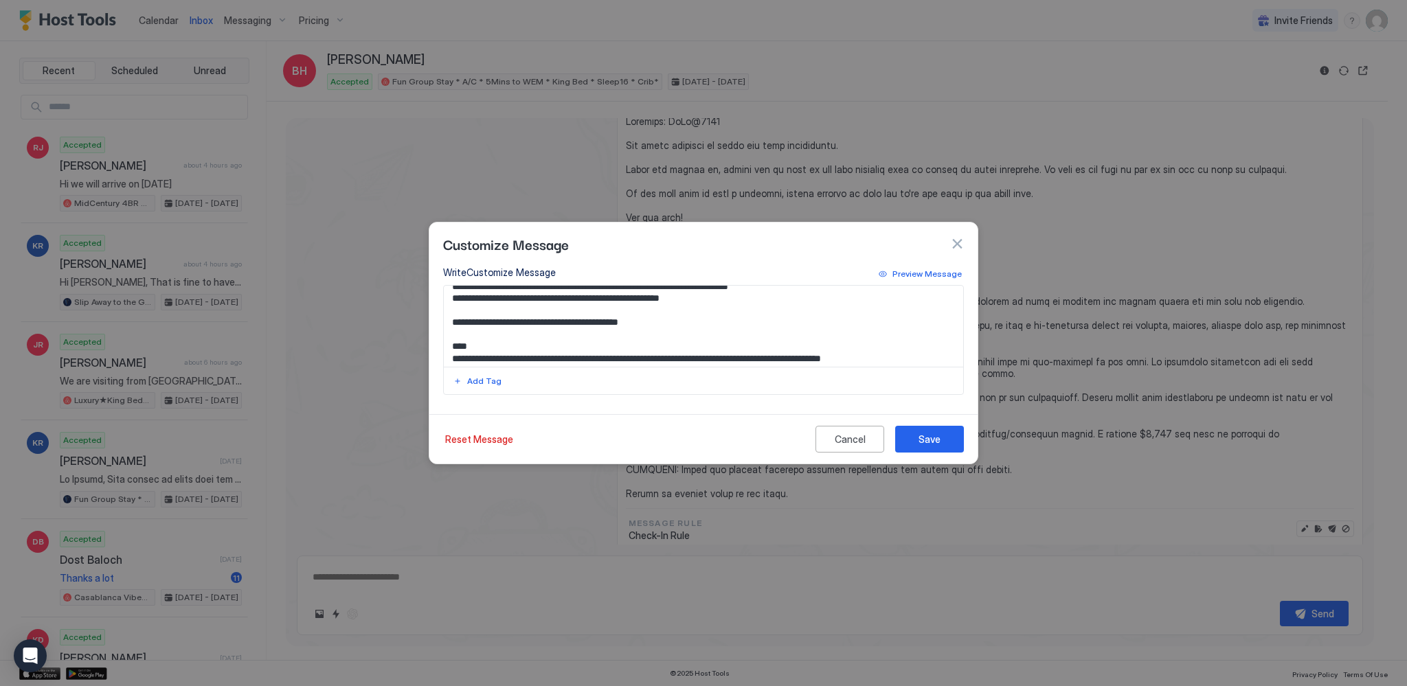
scroll to position [69, 0]
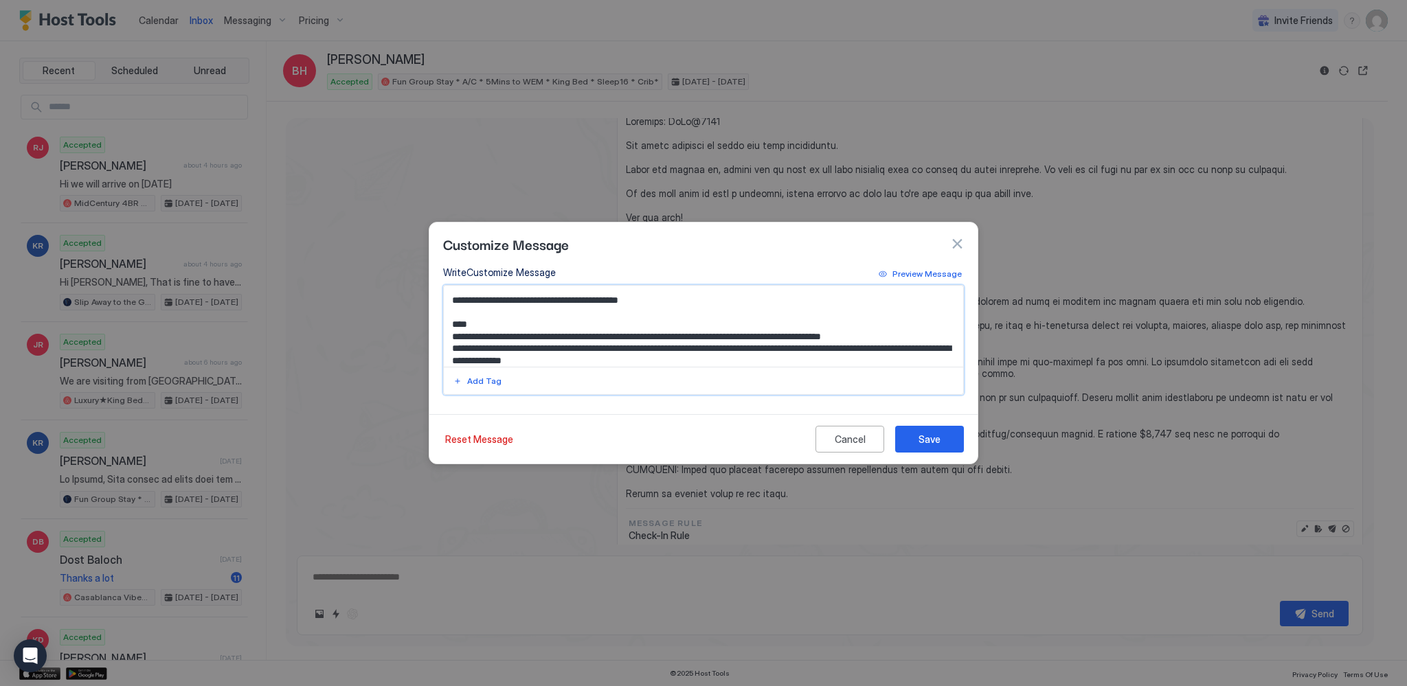
click at [859, 348] on textarea "Input Field" at bounding box center [704, 326] width 520 height 81
type textarea "**********"
click at [943, 445] on button "Save" at bounding box center [929, 439] width 69 height 27
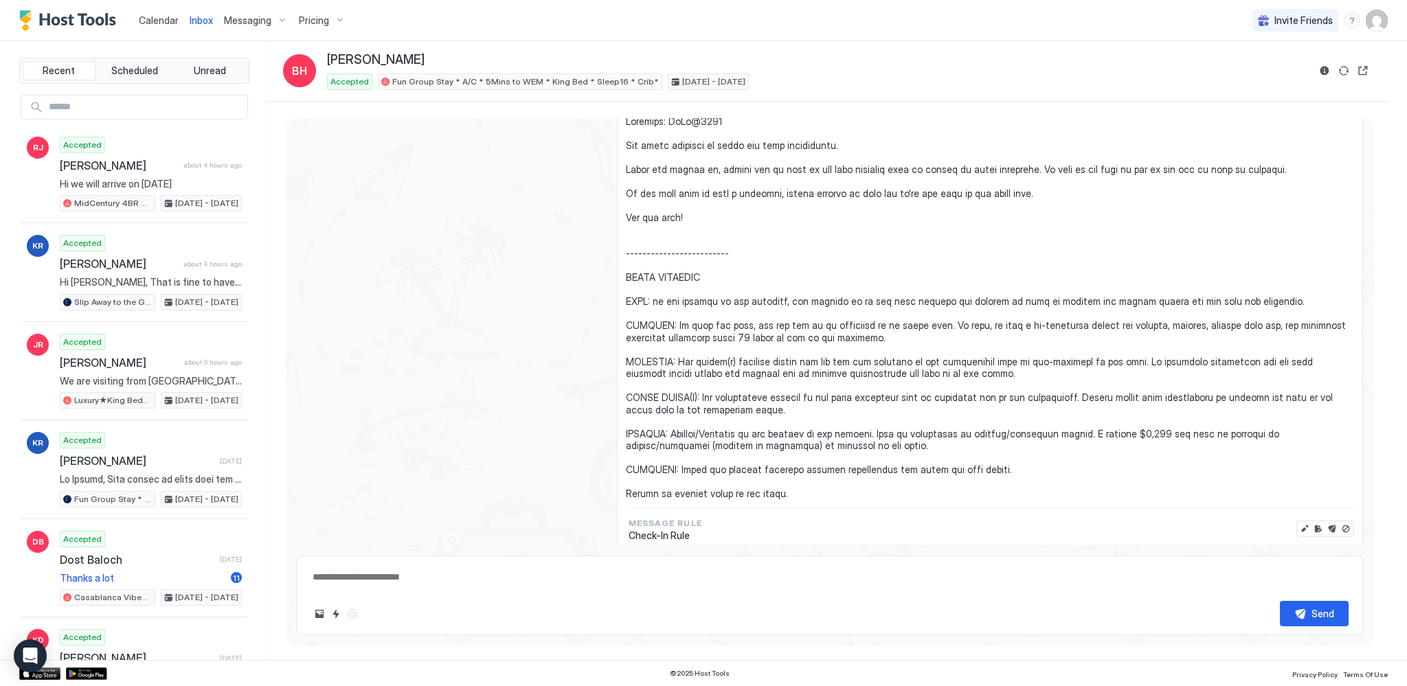
click at [158, 23] on span "Calendar" at bounding box center [159, 20] width 40 height 12
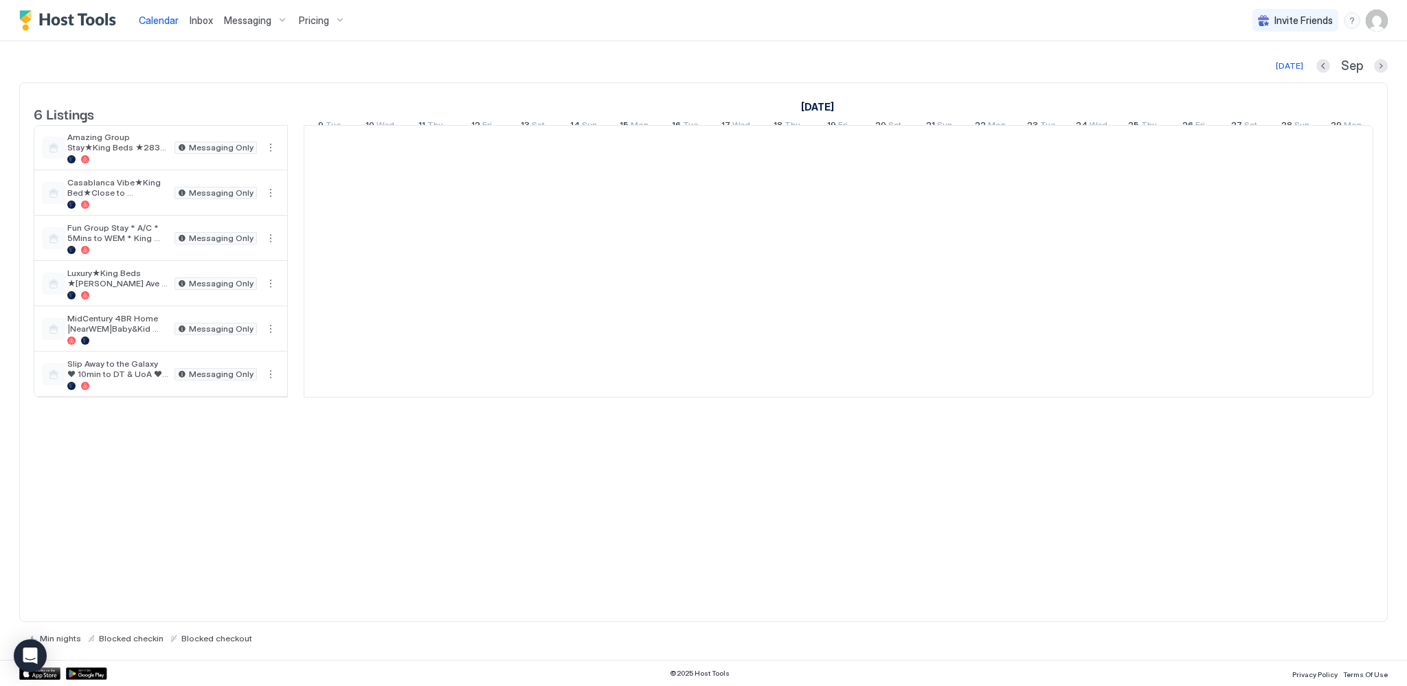
scroll to position [0, 763]
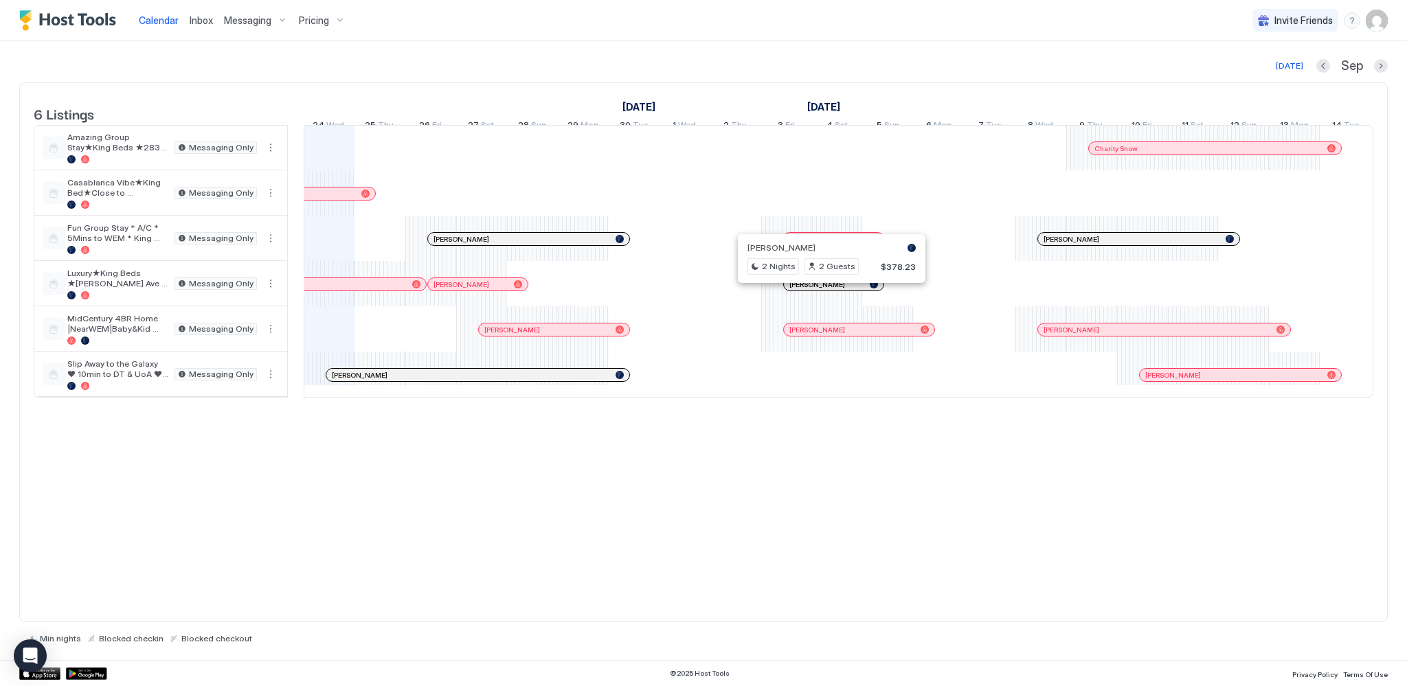
click at [827, 290] on div at bounding box center [827, 284] width 11 height 11
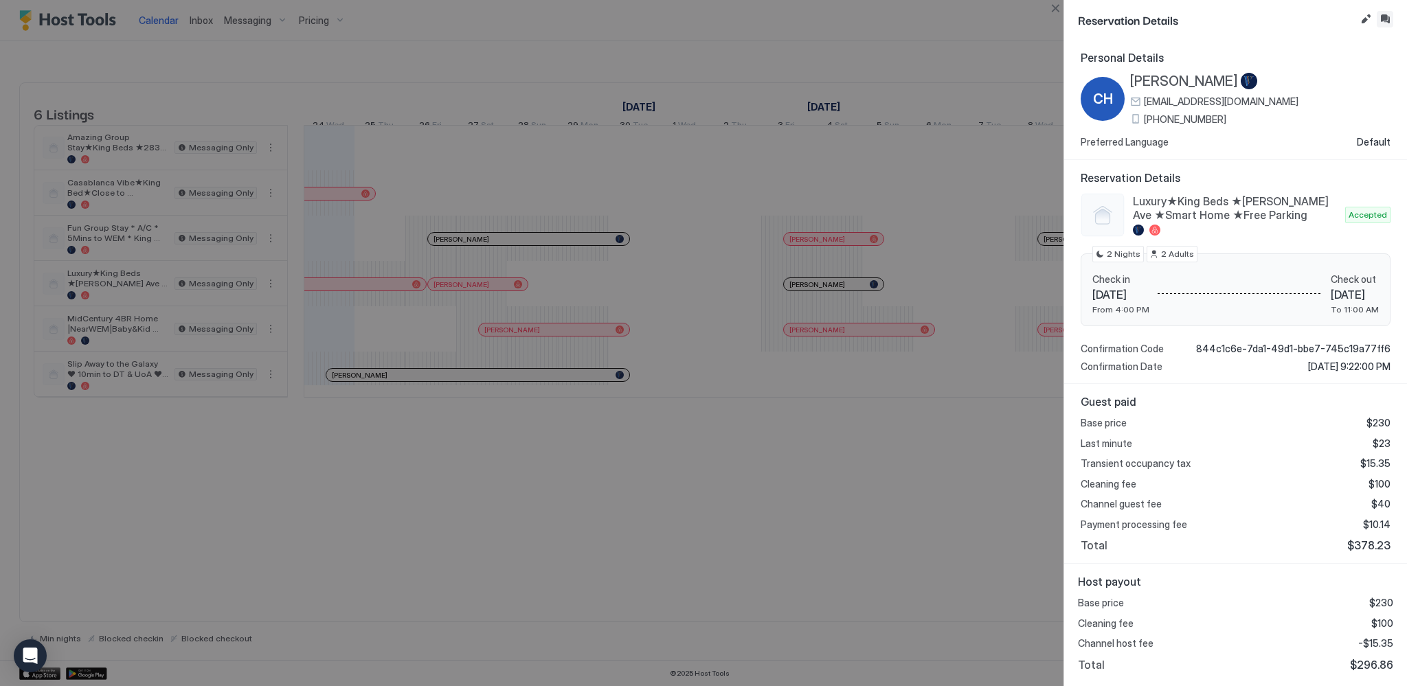
click at [1387, 19] on button "Inbox" at bounding box center [1385, 19] width 16 height 16
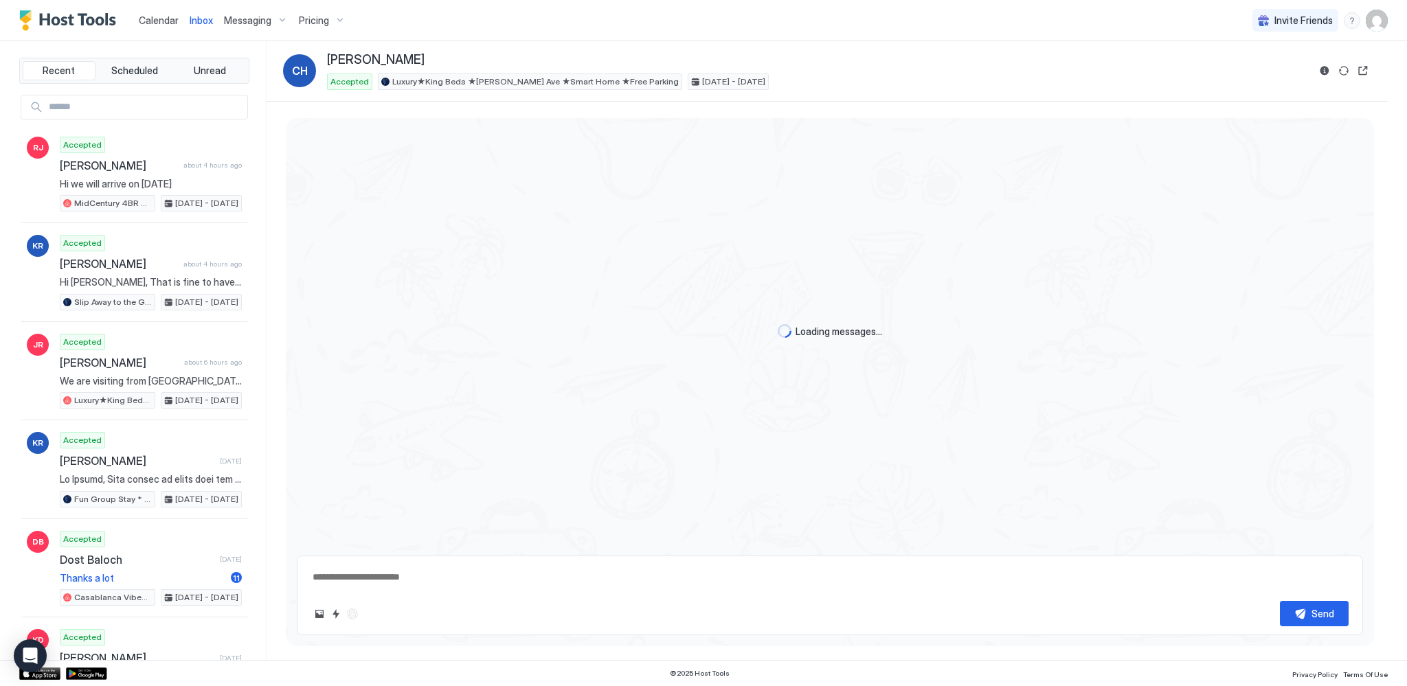
scroll to position [91, 0]
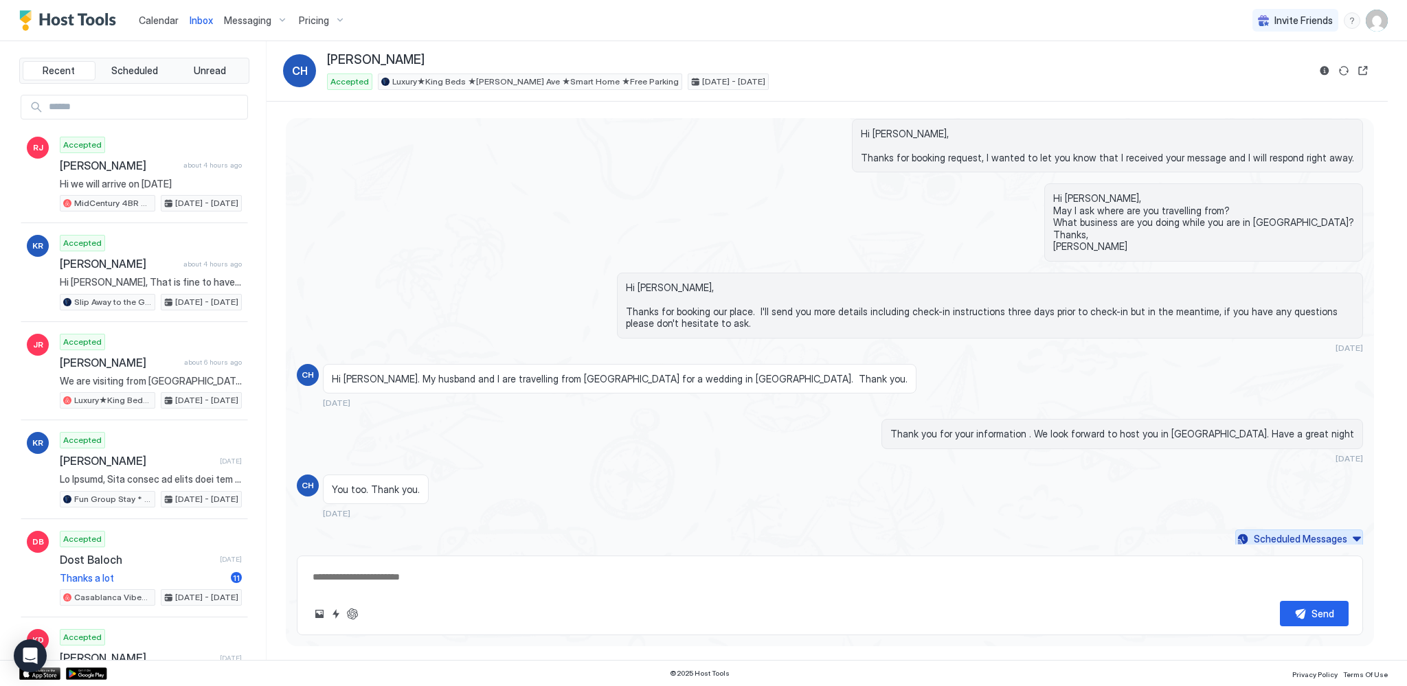
click at [1328, 537] on div "Scheduled Messages" at bounding box center [1300, 539] width 93 height 14
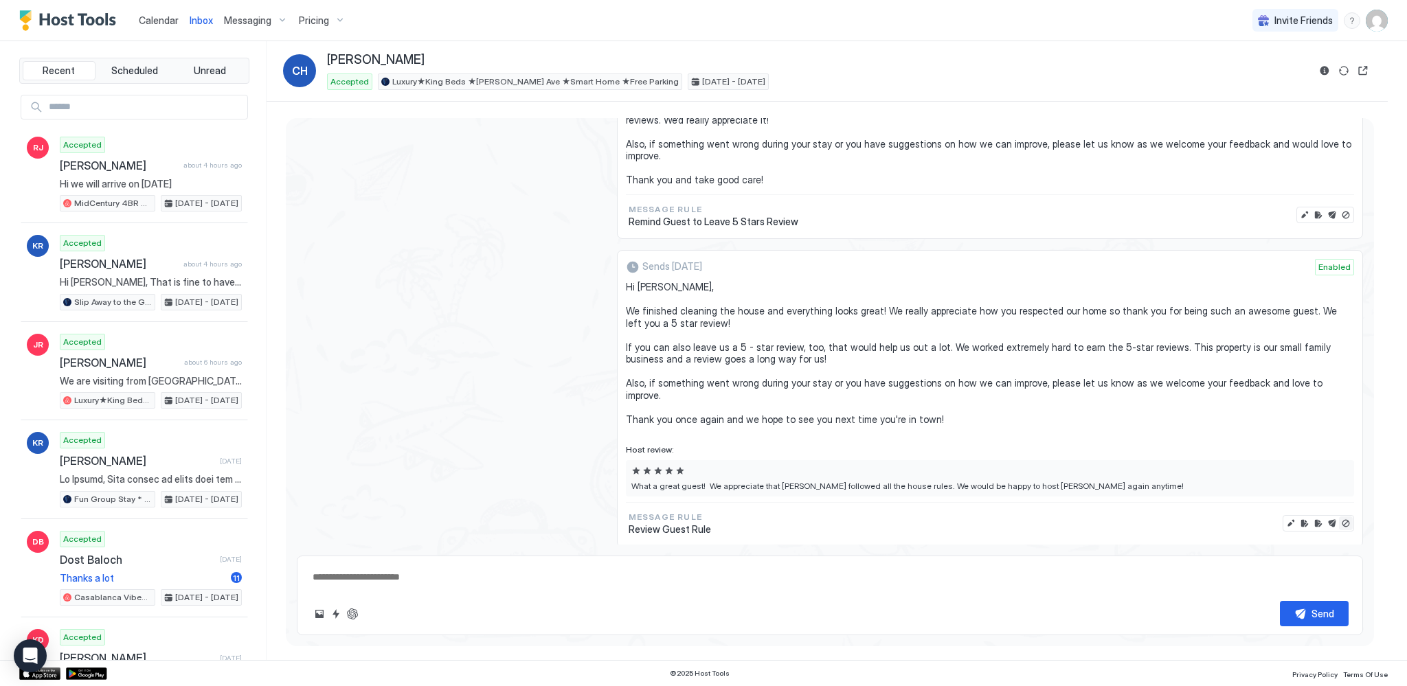
click at [1339, 517] on button "Disable message & review" at bounding box center [1346, 524] width 14 height 14
type textarea "*"
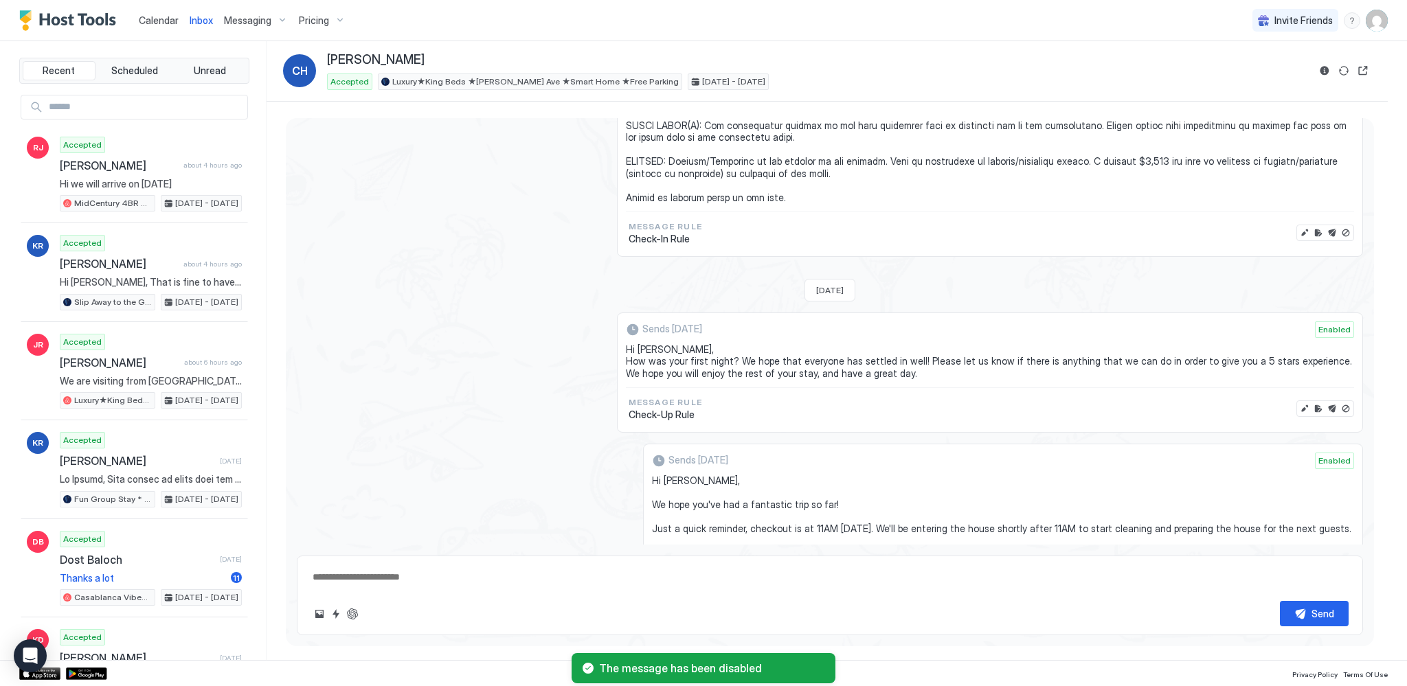
scroll to position [1112, 0]
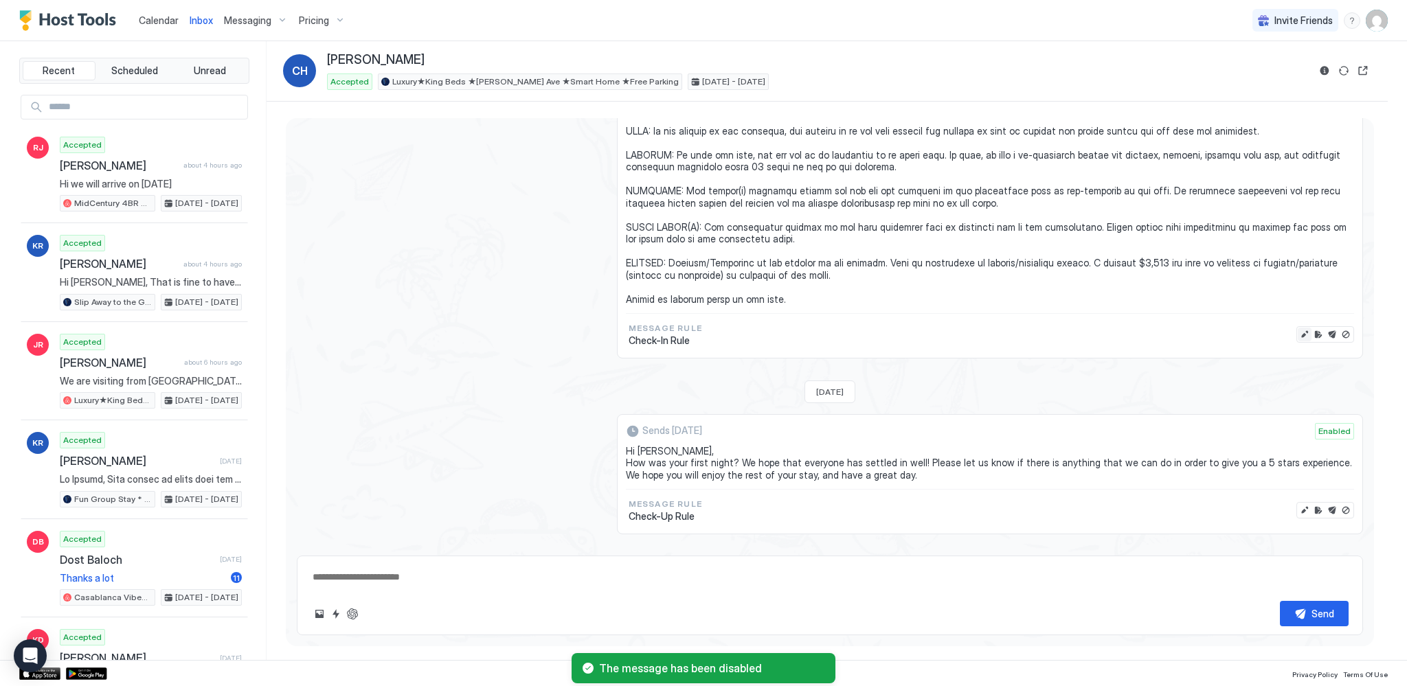
click at [1298, 328] on button "Edit message" at bounding box center [1305, 335] width 14 height 14
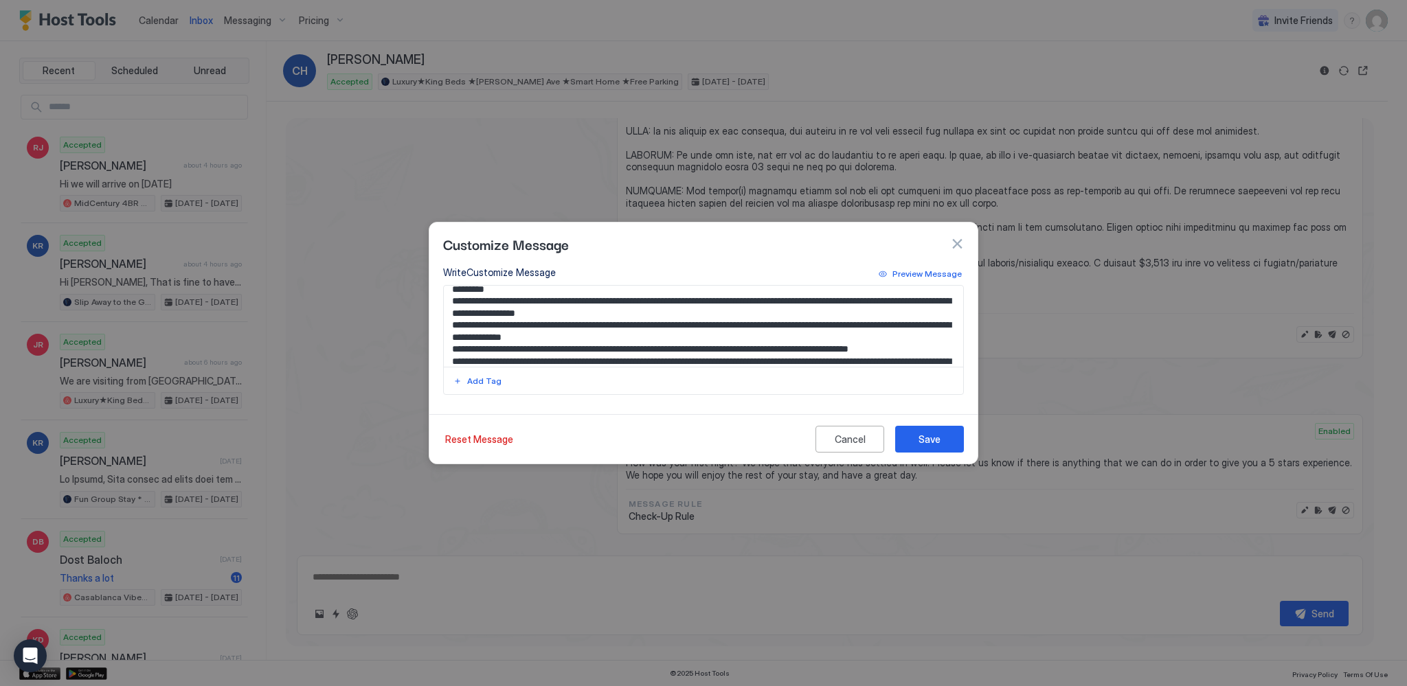
scroll to position [207, 0]
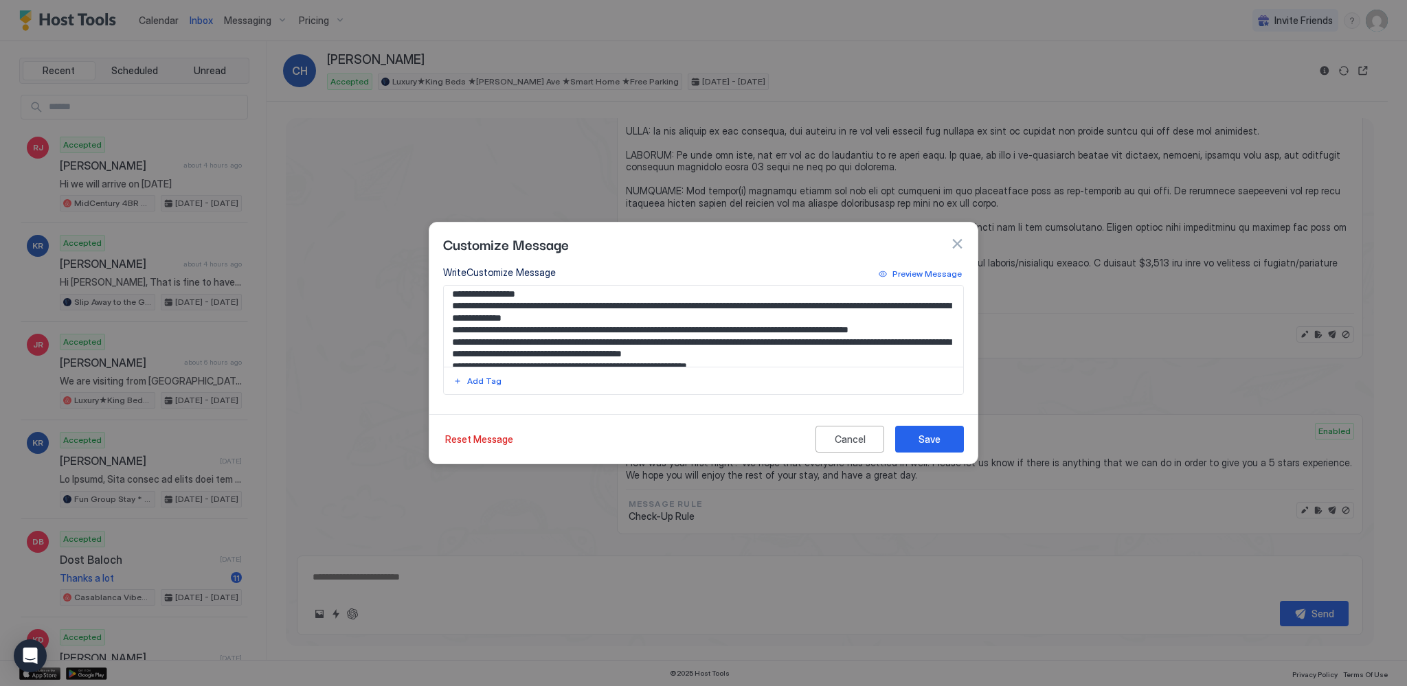
click at [857, 319] on textarea "Input Field" at bounding box center [704, 326] width 520 height 81
type textarea "**********"
click at [947, 435] on button "Save" at bounding box center [929, 439] width 69 height 27
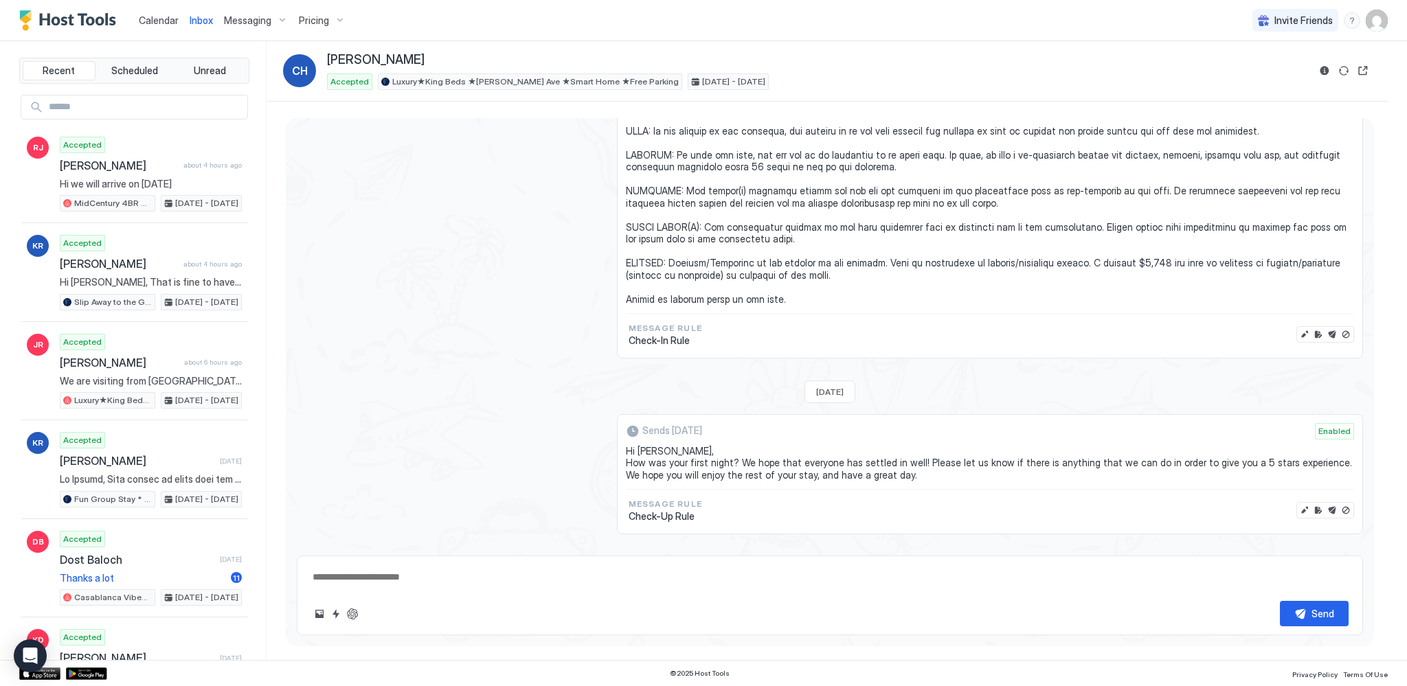
click at [159, 17] on span "Calendar" at bounding box center [159, 20] width 40 height 12
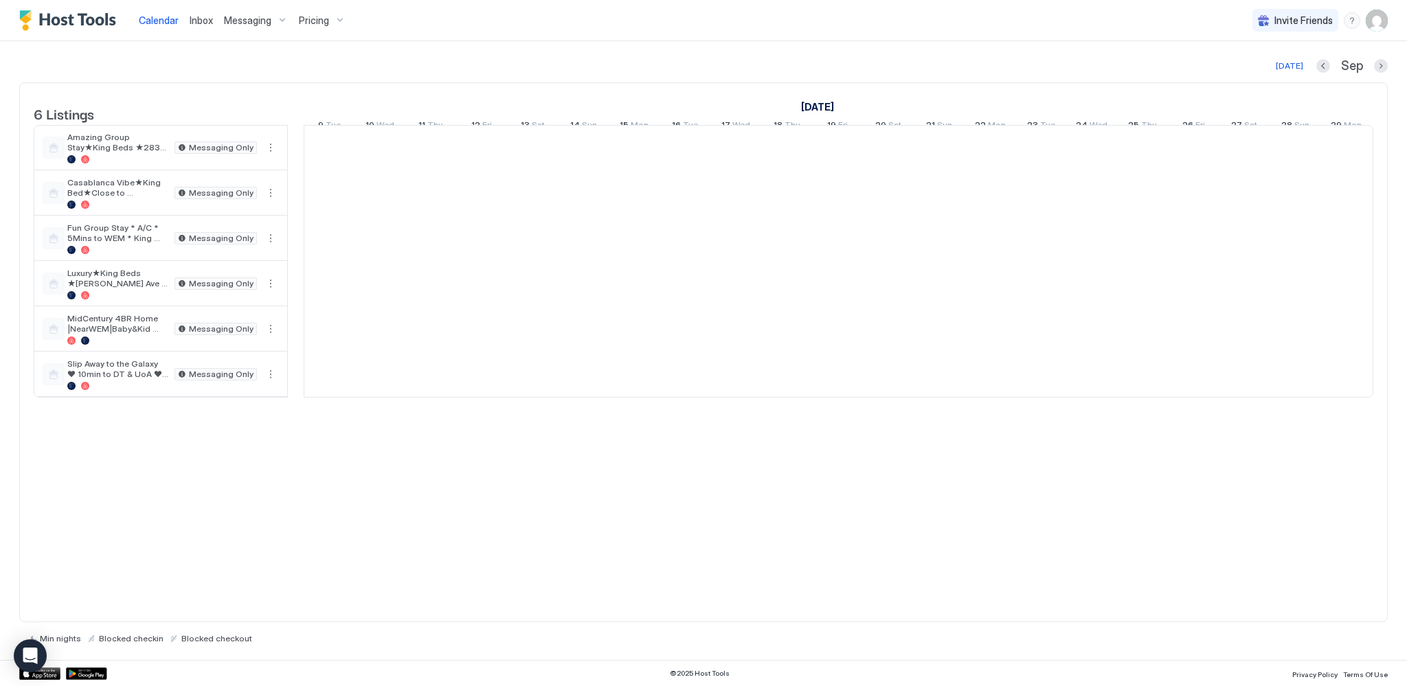
scroll to position [0, 763]
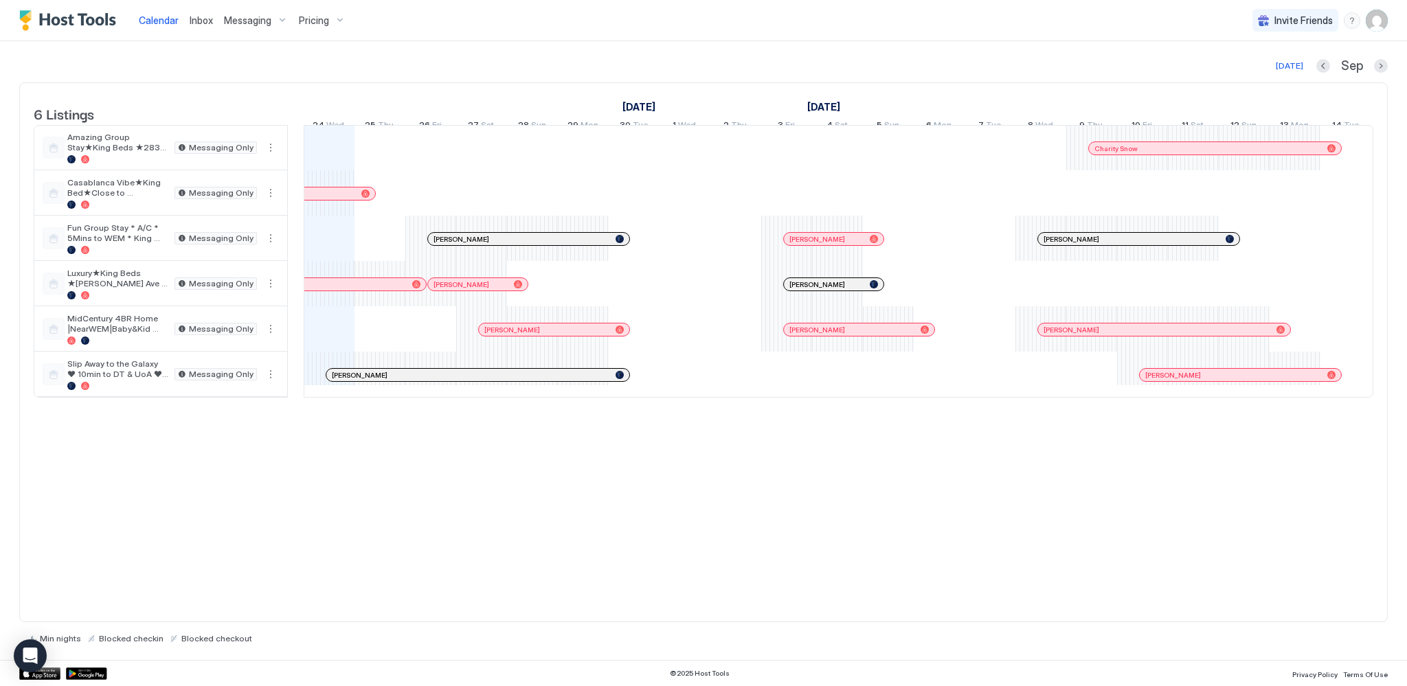
click at [839, 245] on div at bounding box center [839, 239] width 11 height 11
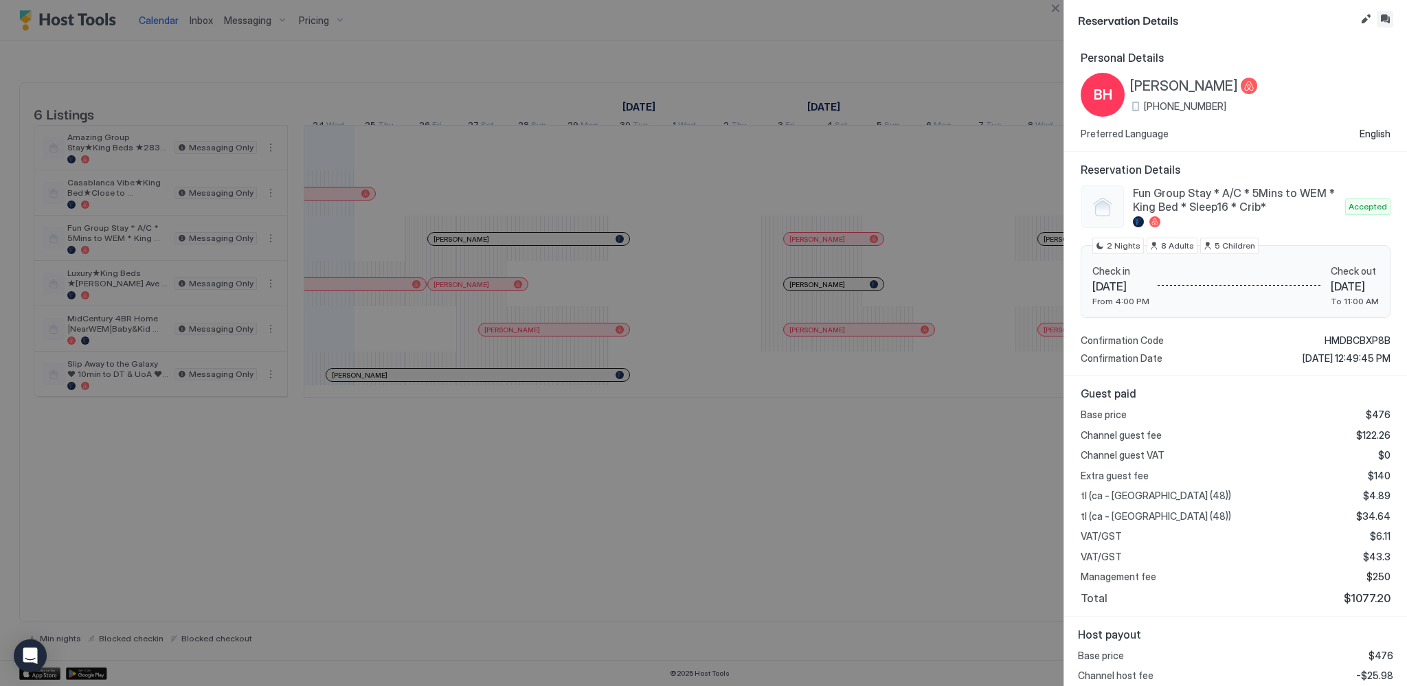
click at [1386, 18] on button "Inbox" at bounding box center [1385, 19] width 16 height 16
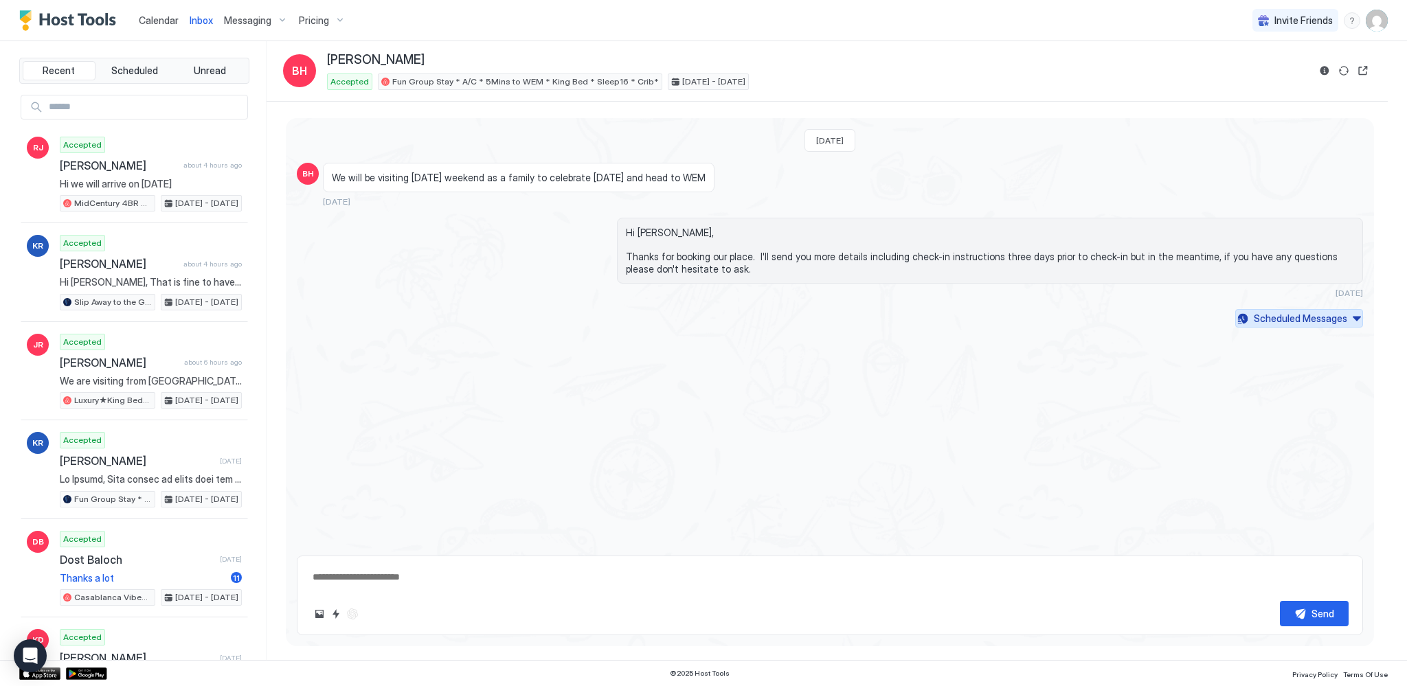
click at [1315, 318] on div "Scheduled Messages" at bounding box center [1300, 318] width 93 height 14
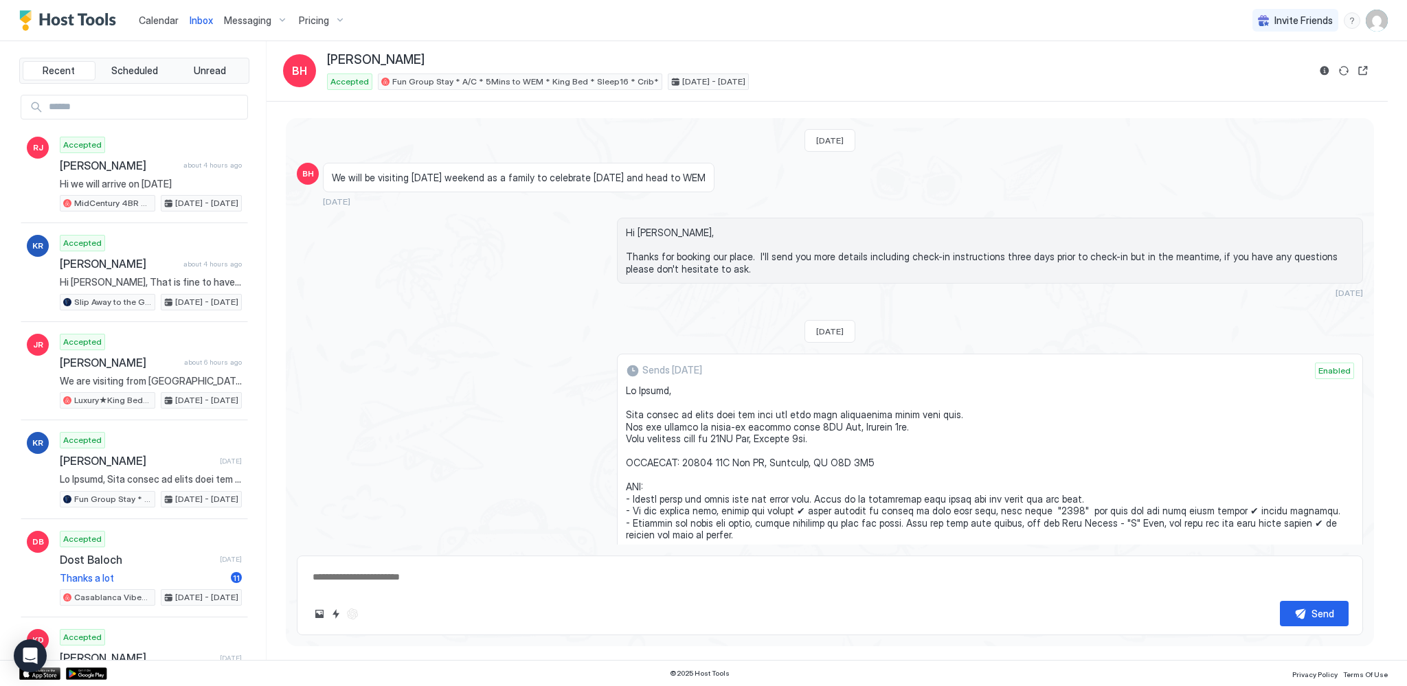
scroll to position [1561, 0]
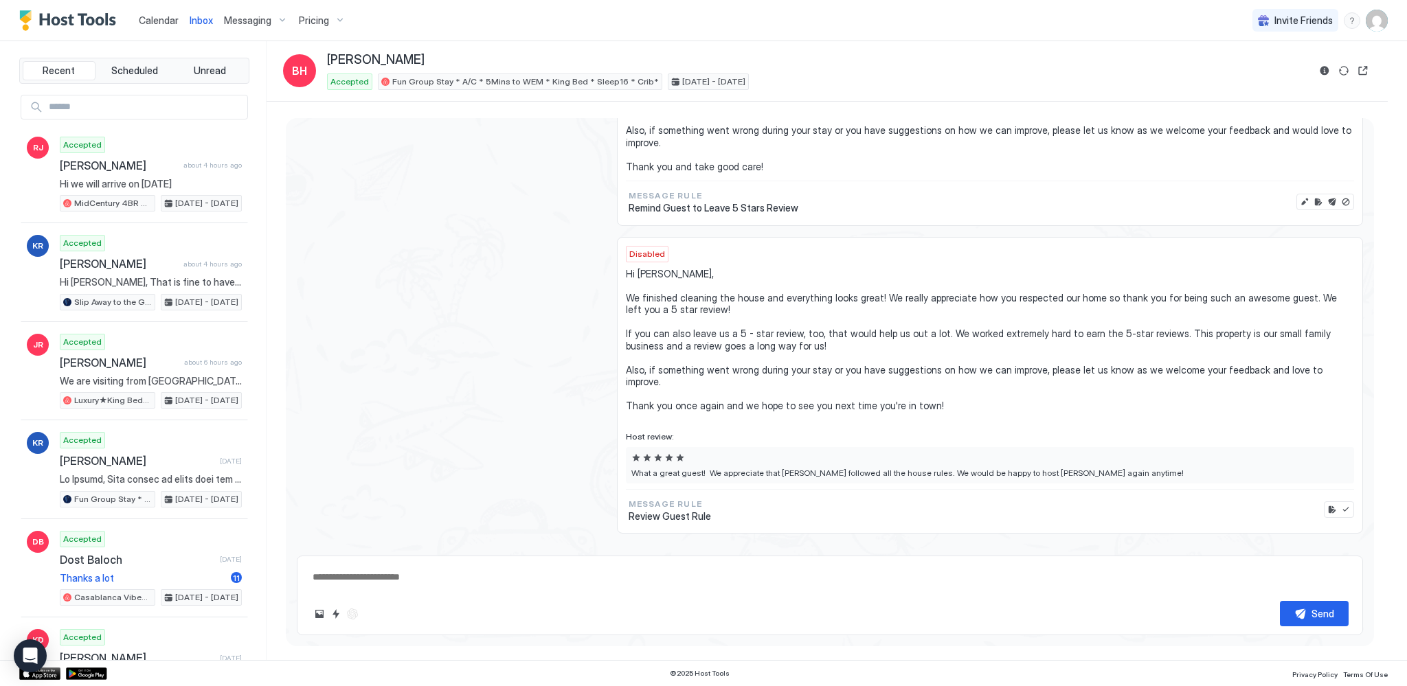
click at [174, 18] on span "Calendar" at bounding box center [159, 20] width 40 height 12
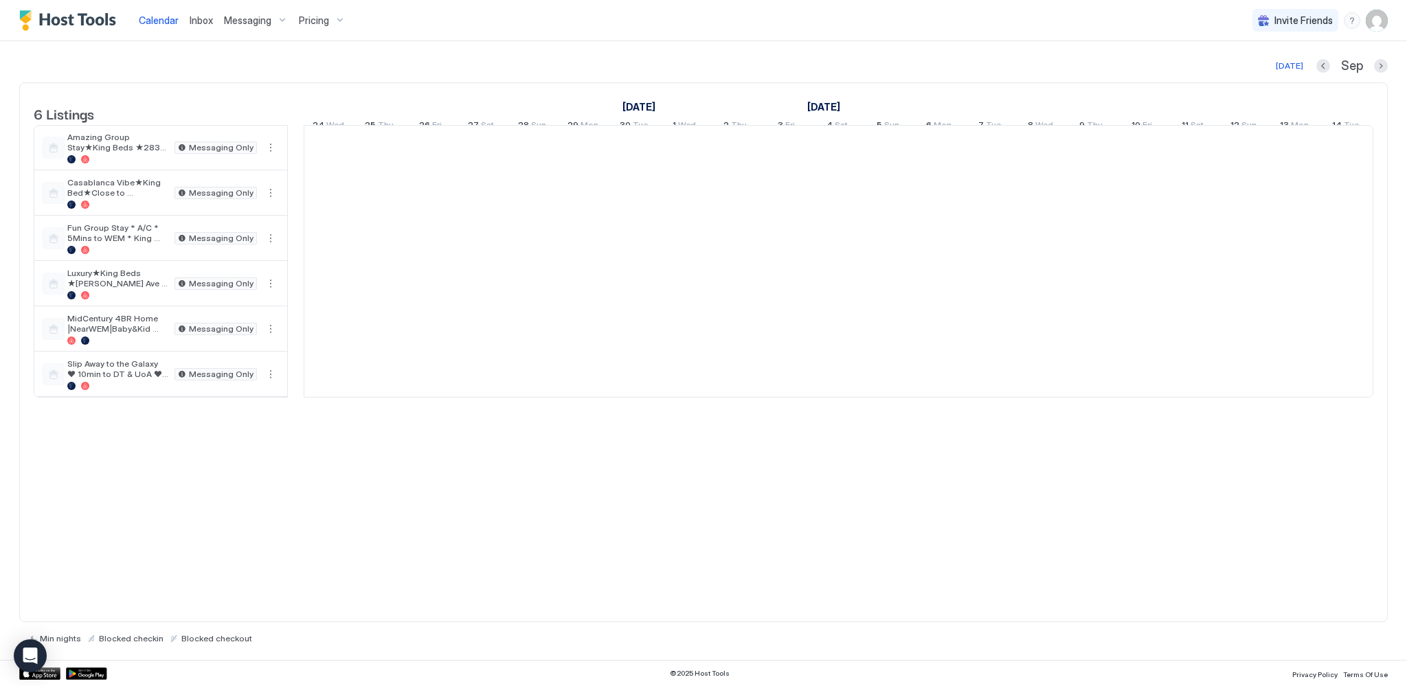
scroll to position [0, 763]
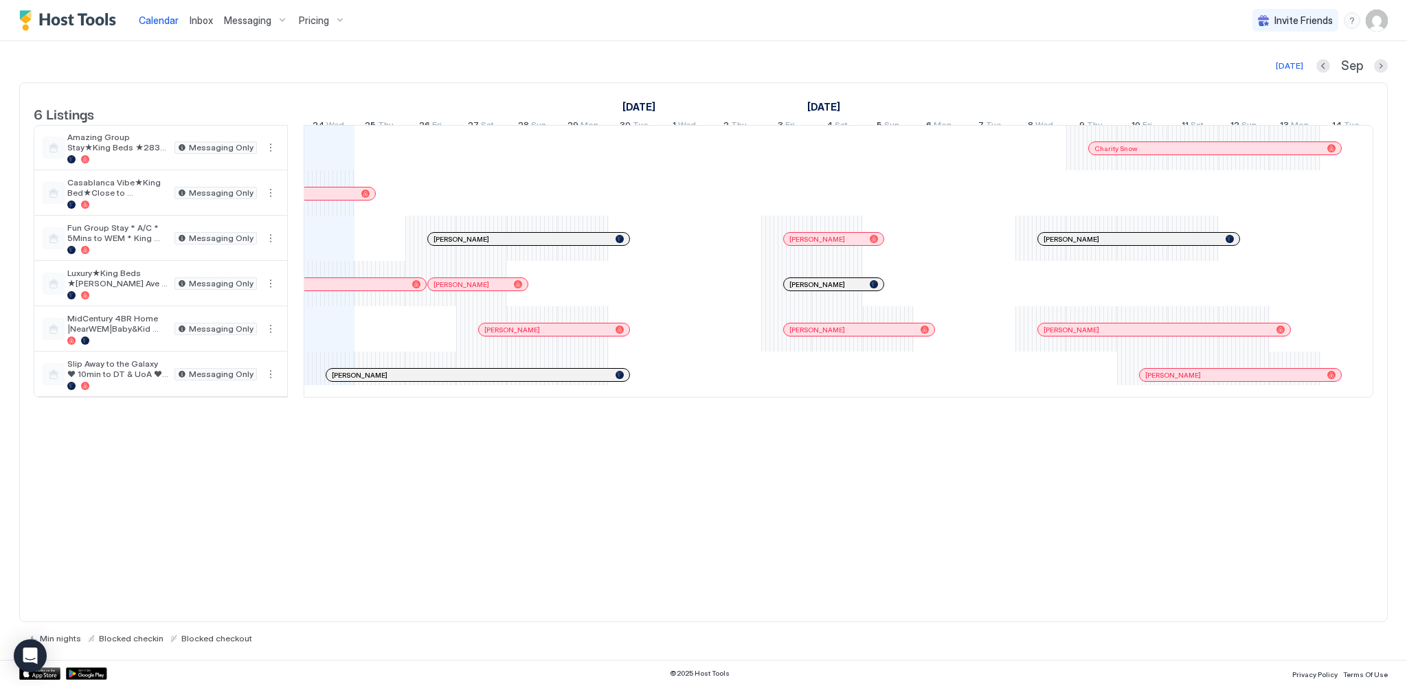
click at [846, 335] on div at bounding box center [847, 329] width 11 height 11
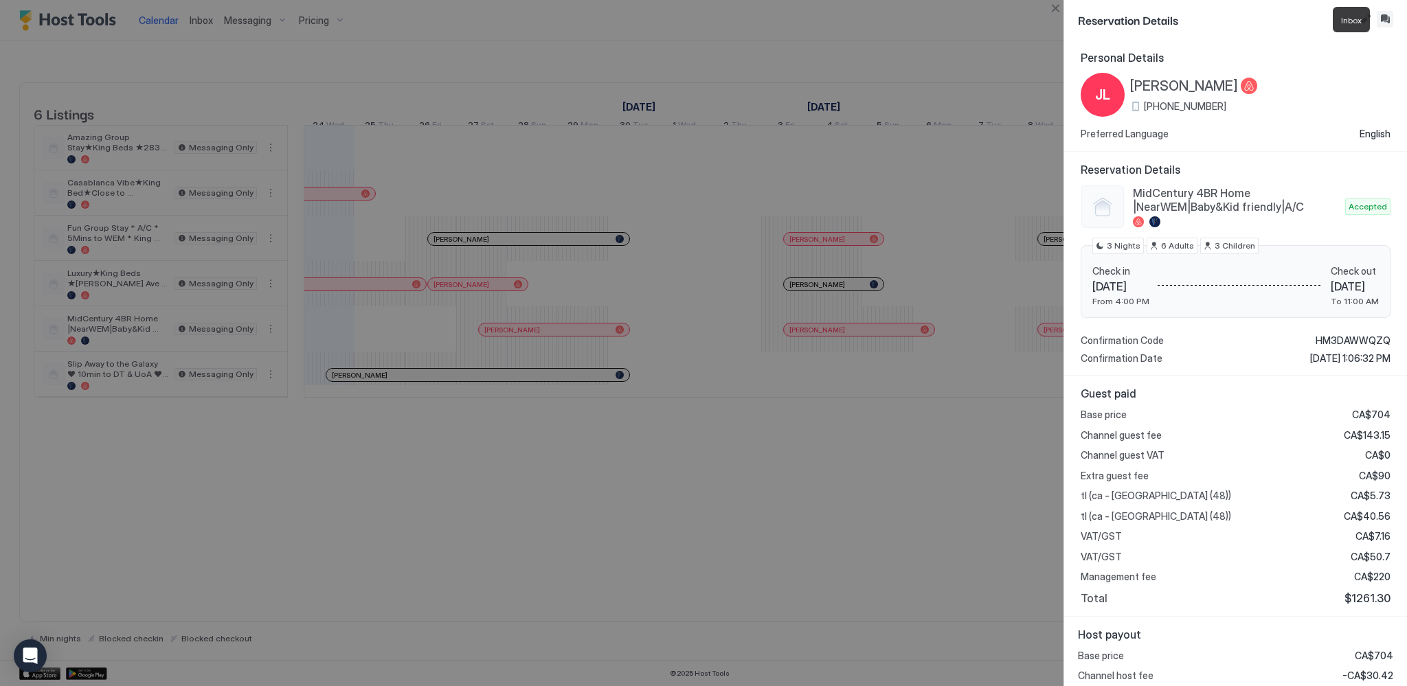
click at [1384, 19] on button "Inbox" at bounding box center [1385, 19] width 16 height 16
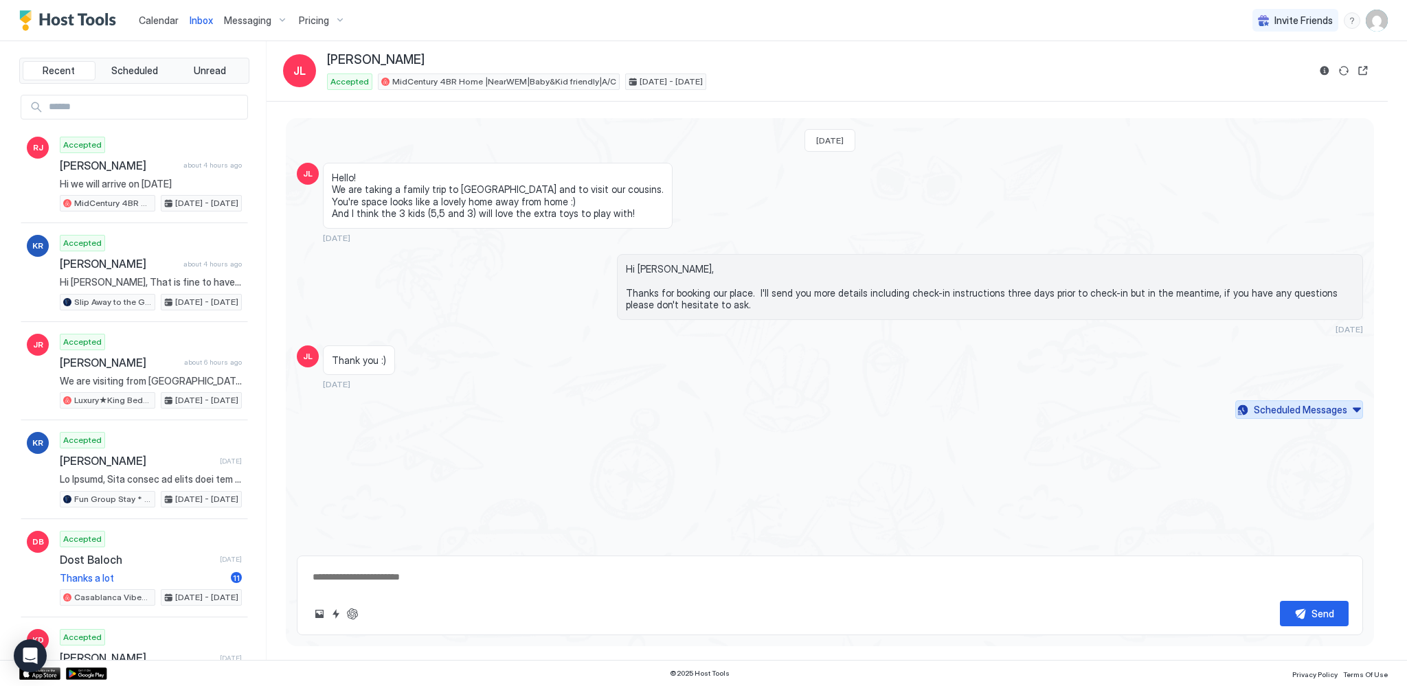
click at [1311, 414] on div "Scheduled Messages" at bounding box center [1300, 410] width 93 height 14
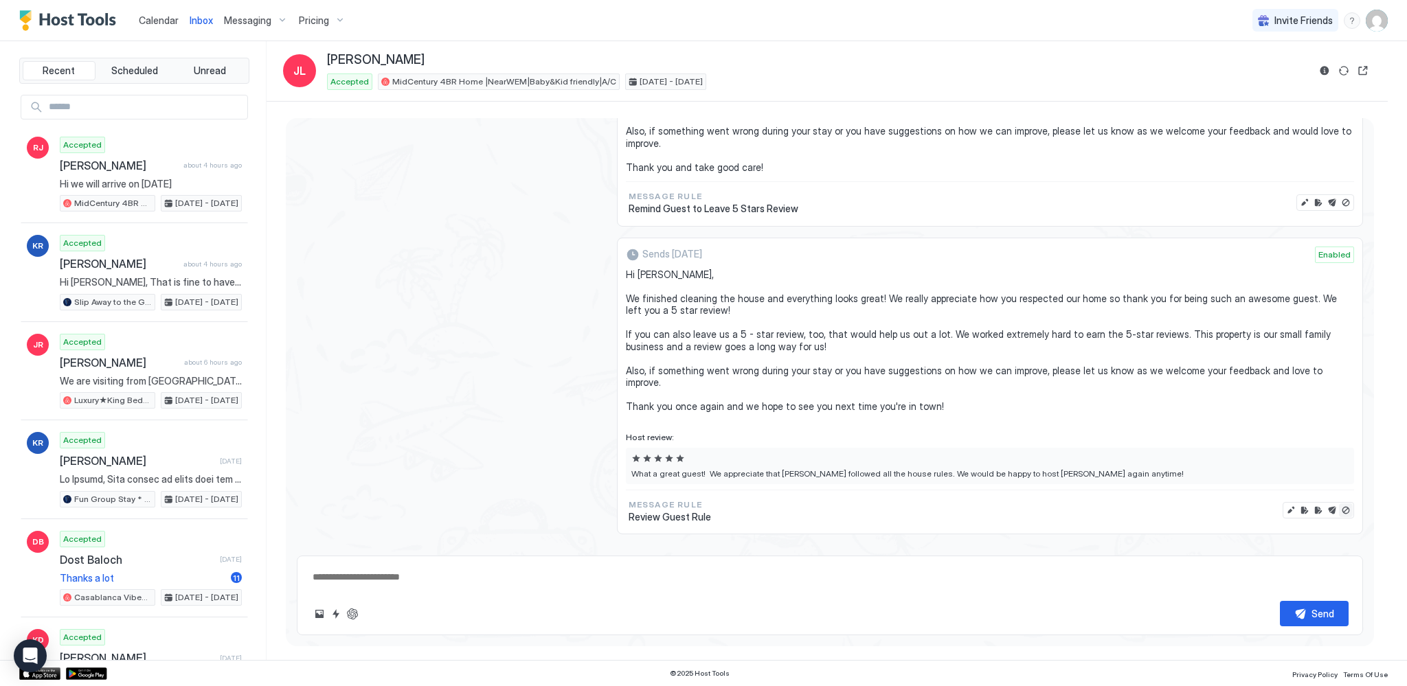
click at [1339, 504] on button "Disable message & review" at bounding box center [1346, 511] width 14 height 14
type textarea "*"
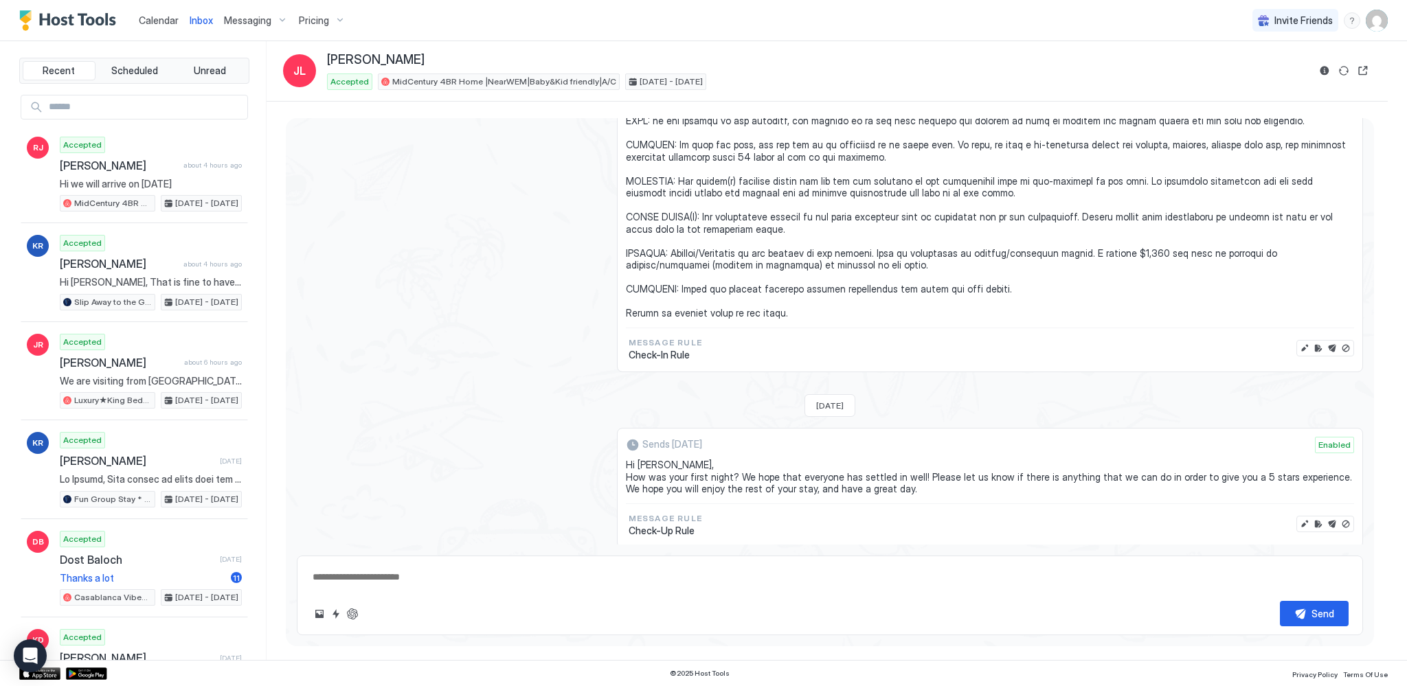
scroll to position [796, 0]
click at [1298, 346] on button "Edit message" at bounding box center [1305, 346] width 14 height 14
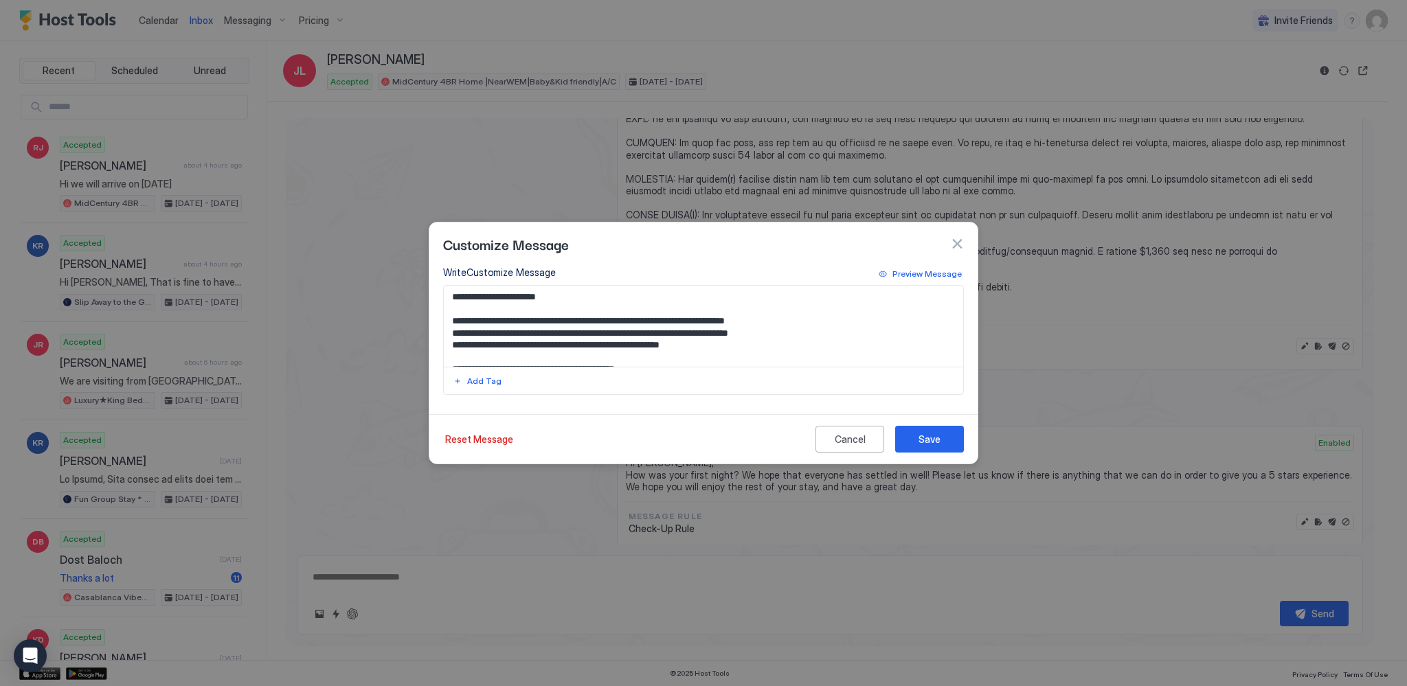
scroll to position [69, 0]
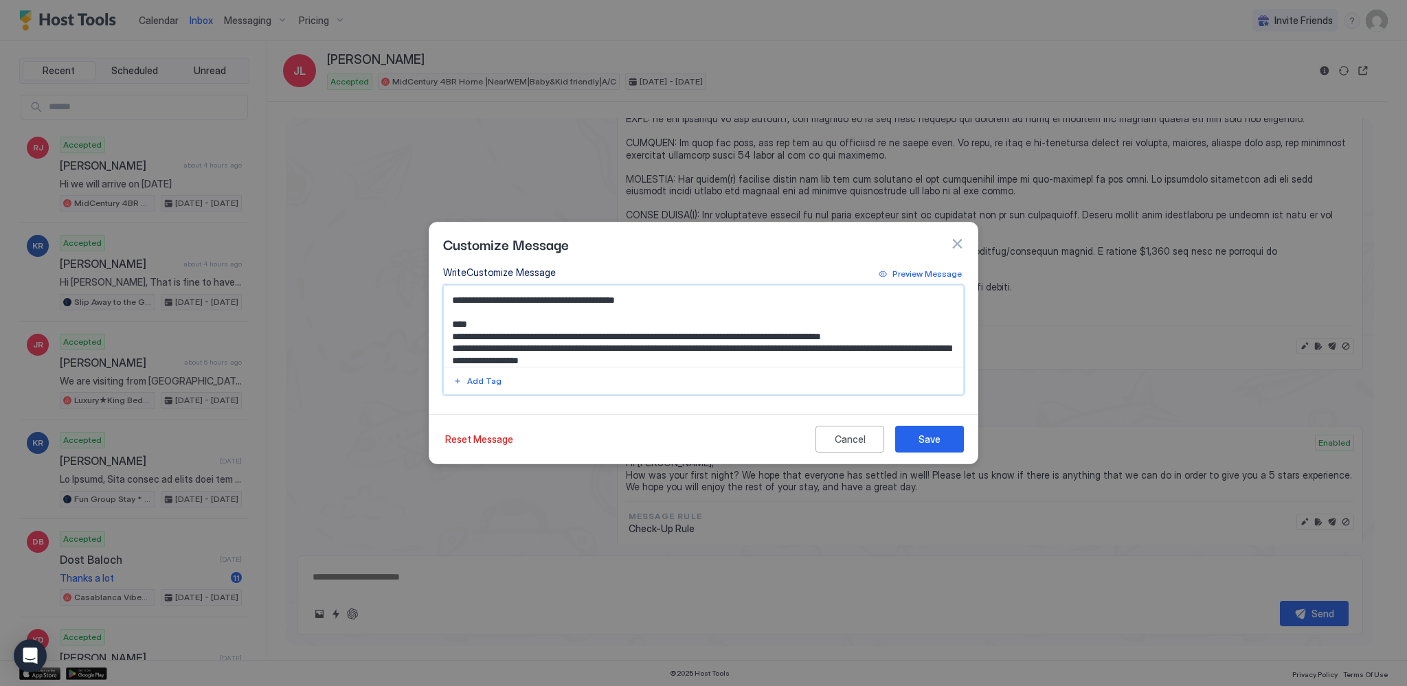
click at [881, 348] on textarea "Input Field" at bounding box center [704, 326] width 520 height 81
type textarea "**********"
click at [947, 436] on button "Save" at bounding box center [929, 439] width 69 height 27
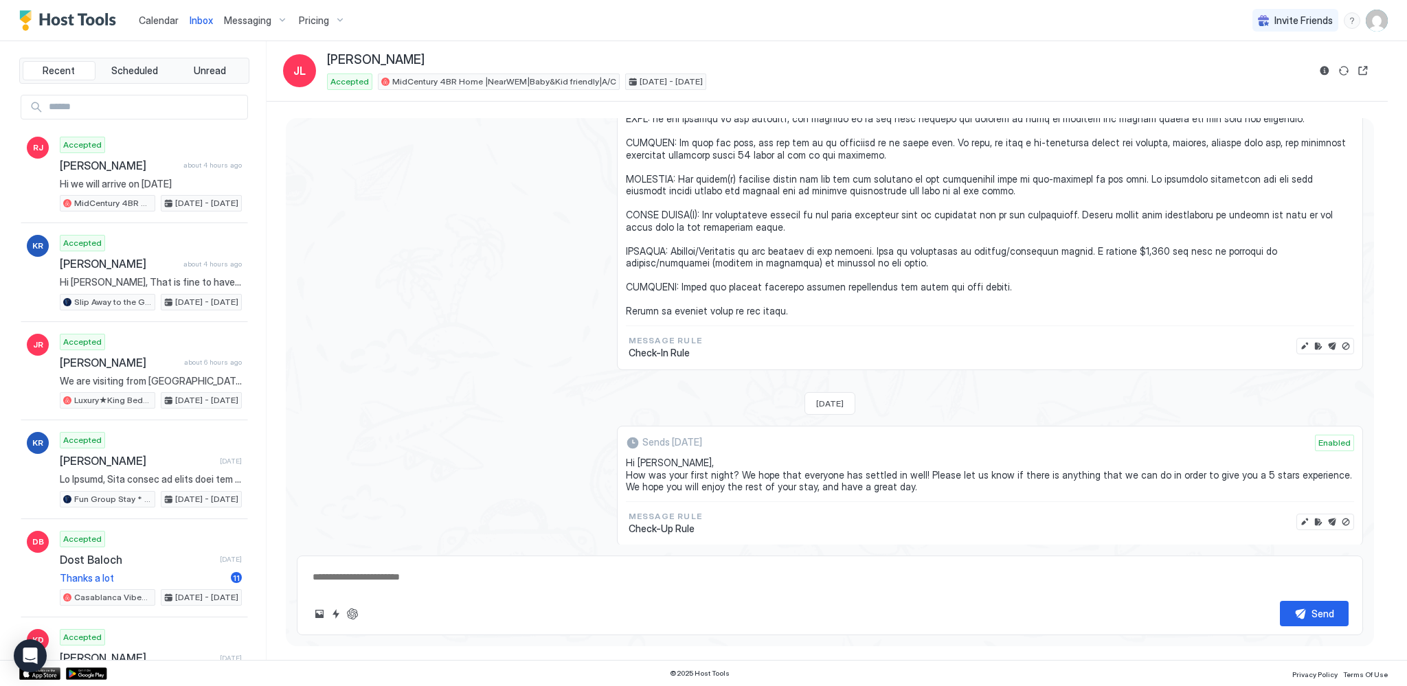
type textarea "*"
click at [153, 16] on span "Calendar" at bounding box center [159, 20] width 40 height 12
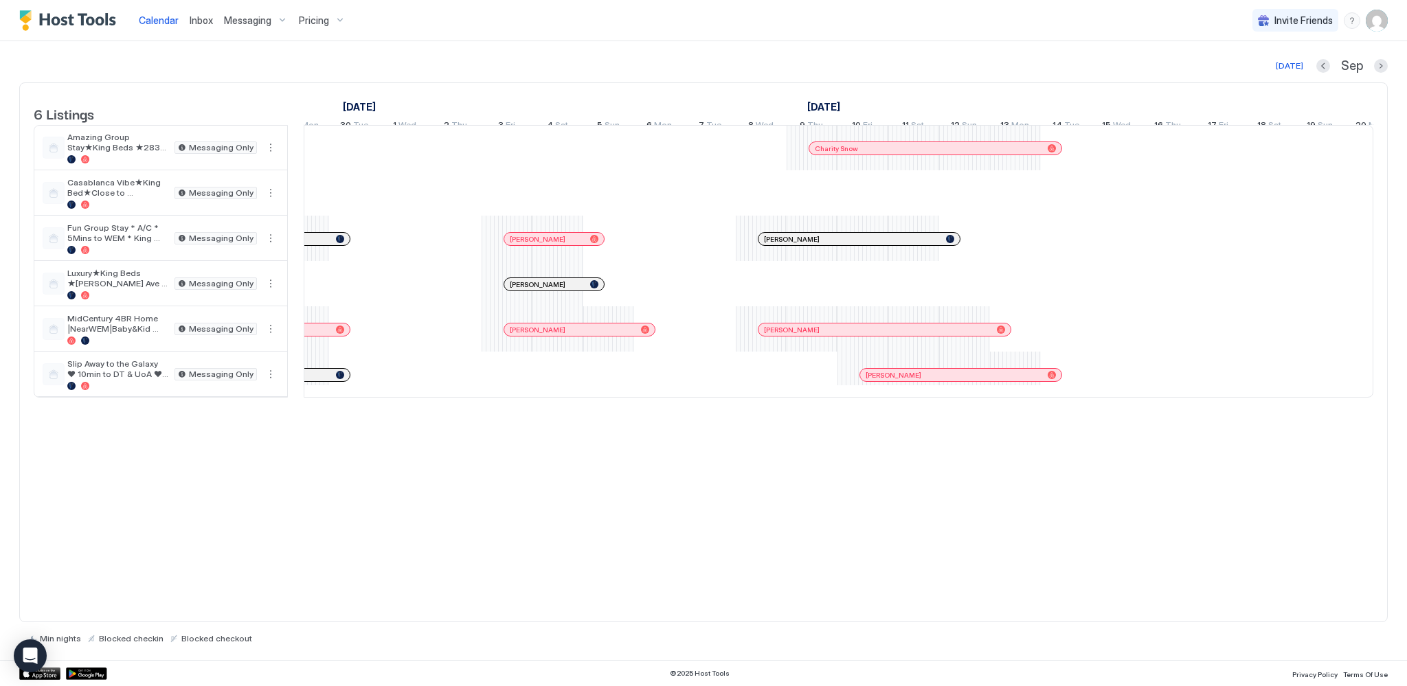
scroll to position [0, 969]
